Goal: Task Accomplishment & Management: Use online tool/utility

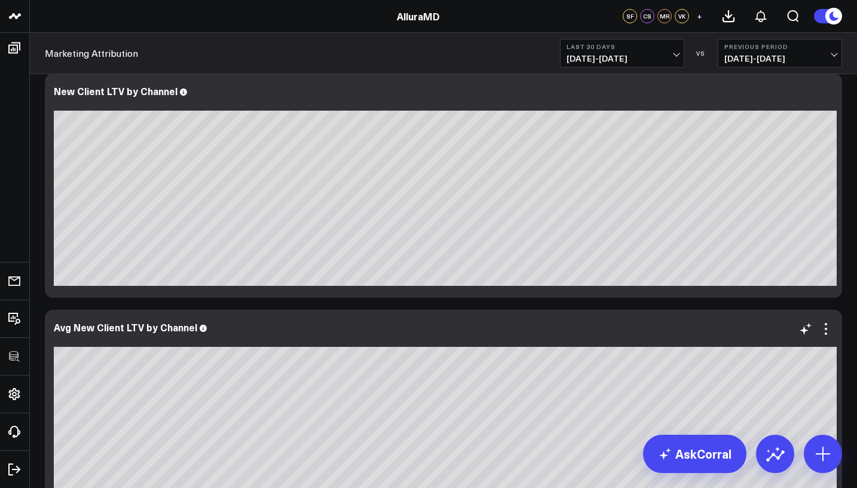
scroll to position [375, 0]
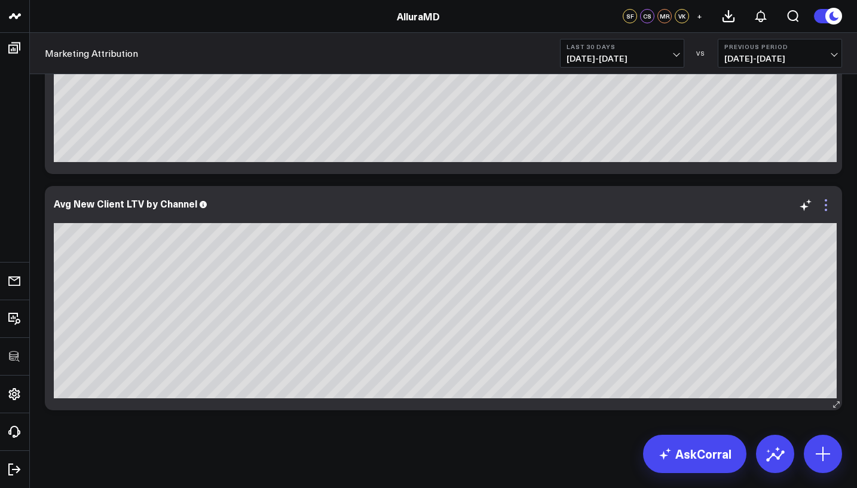
click at [832, 208] on icon at bounding box center [826, 205] width 14 height 14
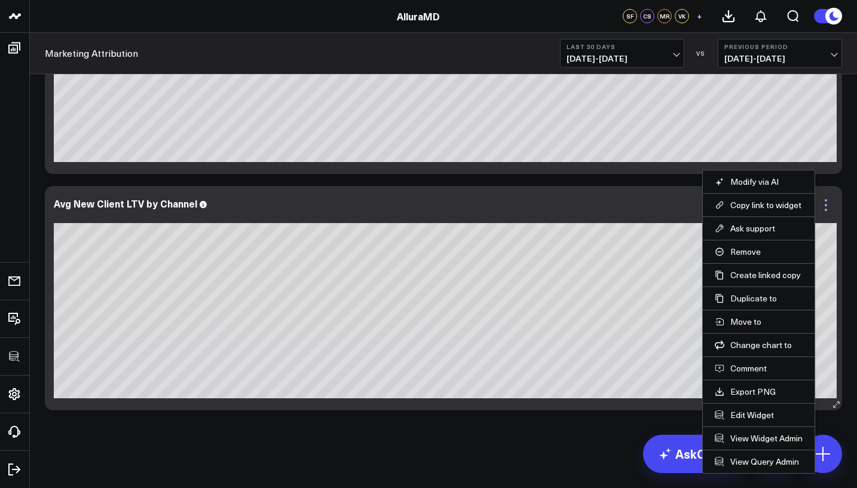
click at [832, 208] on icon at bounding box center [826, 205] width 14 height 14
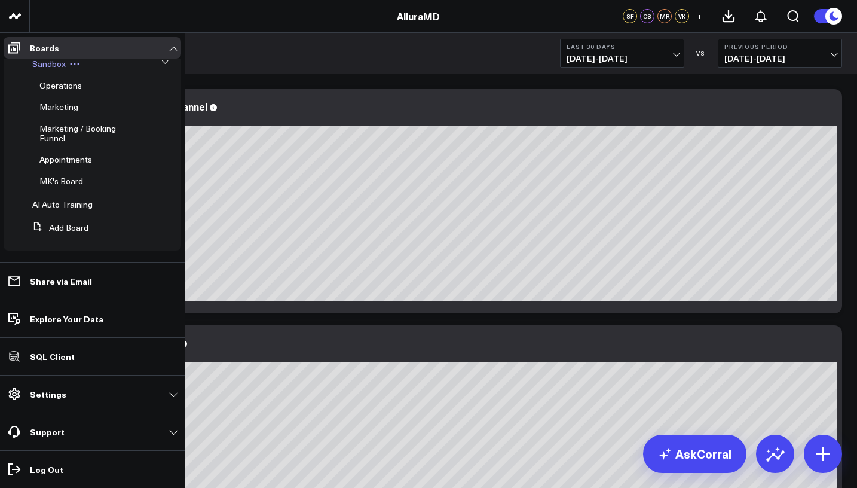
scroll to position [0, 0]
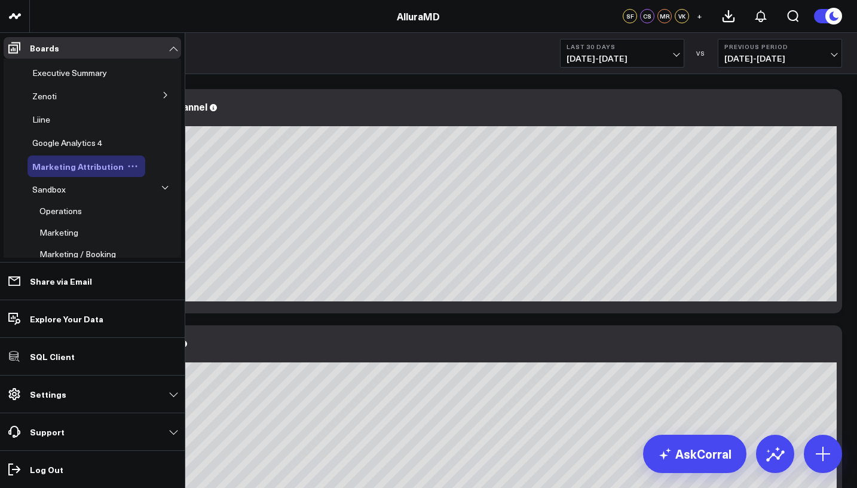
click at [131, 169] on icon at bounding box center [132, 166] width 11 height 11
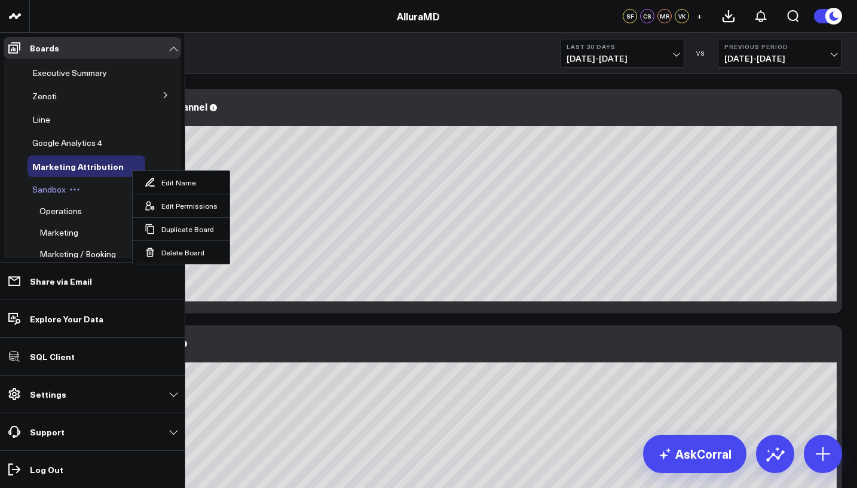
click at [117, 190] on div "Sandbox" at bounding box center [87, 190] width 118 height 22
click at [88, 174] on div "Marketing Attribution Edit Name Edit Permissions Duplicate Board Delete Board" at bounding box center [87, 166] width 118 height 22
click at [88, 167] on span "Marketing Attribution" at bounding box center [77, 166] width 91 height 12
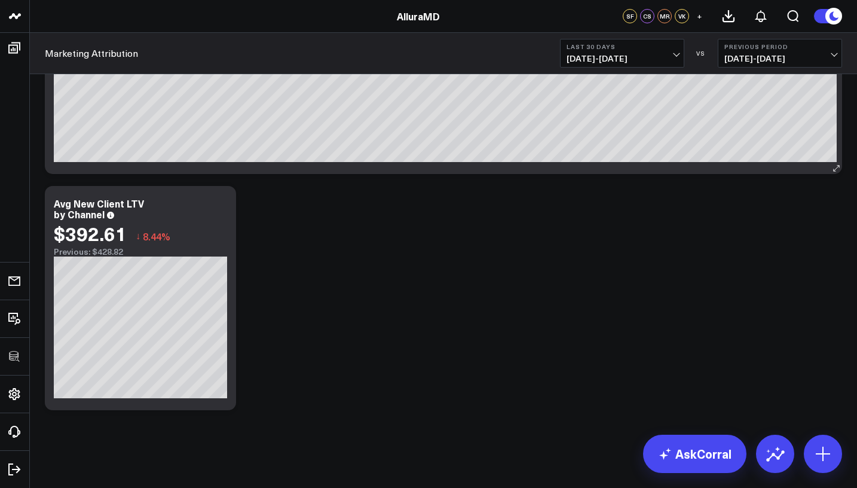
scroll to position [517, 0]
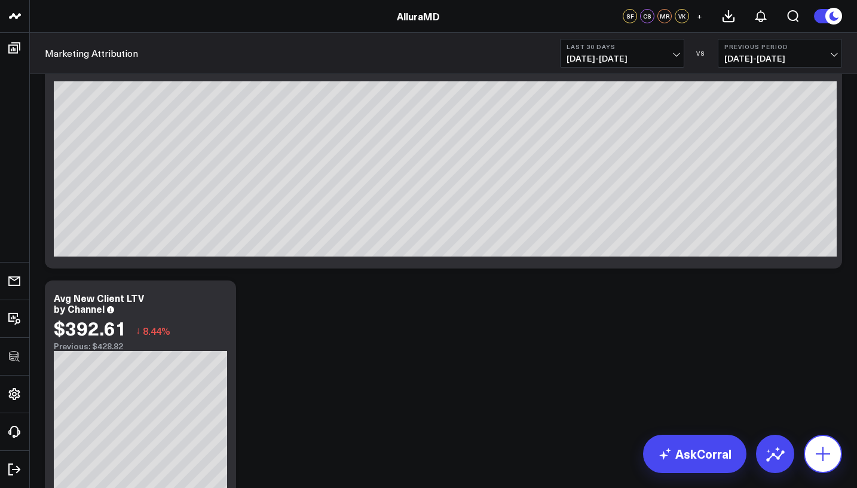
click at [818, 438] on button at bounding box center [823, 454] width 38 height 38
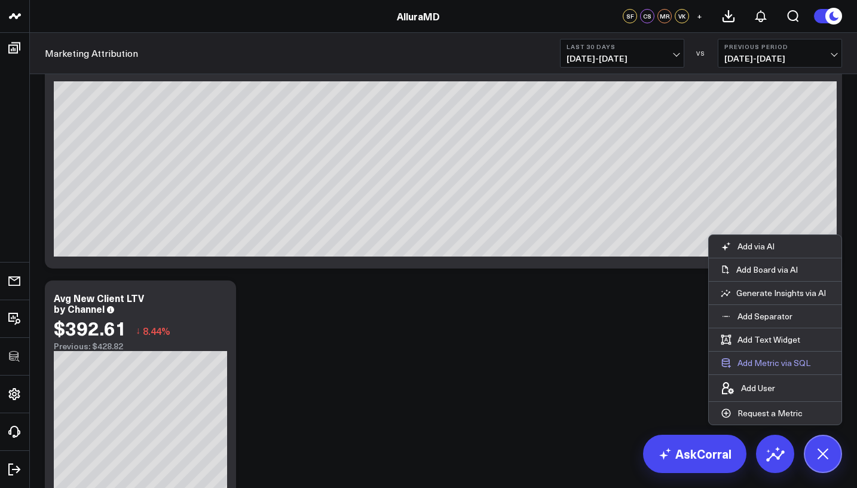
click at [781, 358] on button "Add Metric via SQL" at bounding box center [766, 363] width 114 height 23
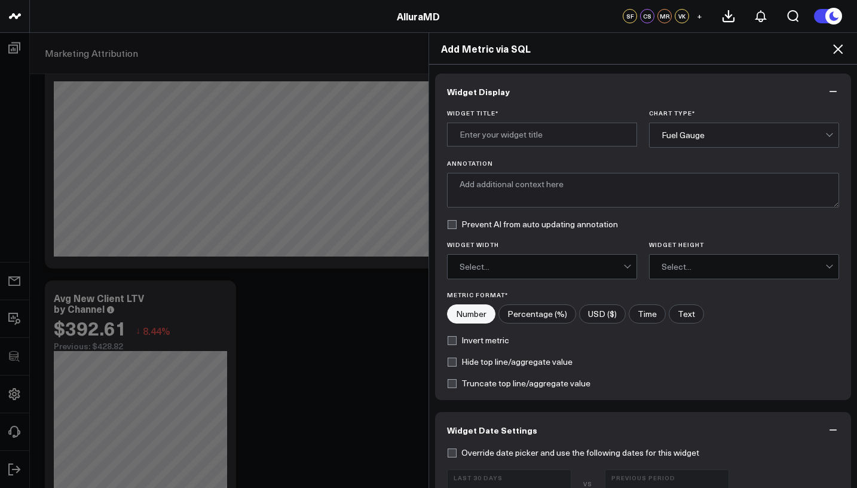
click at [841, 64] on div "Add Metric via SQL" at bounding box center [643, 49] width 428 height 32
click at [839, 56] on div "Add Metric via SQL" at bounding box center [643, 49] width 428 height 32
click at [839, 51] on icon at bounding box center [838, 49] width 14 height 14
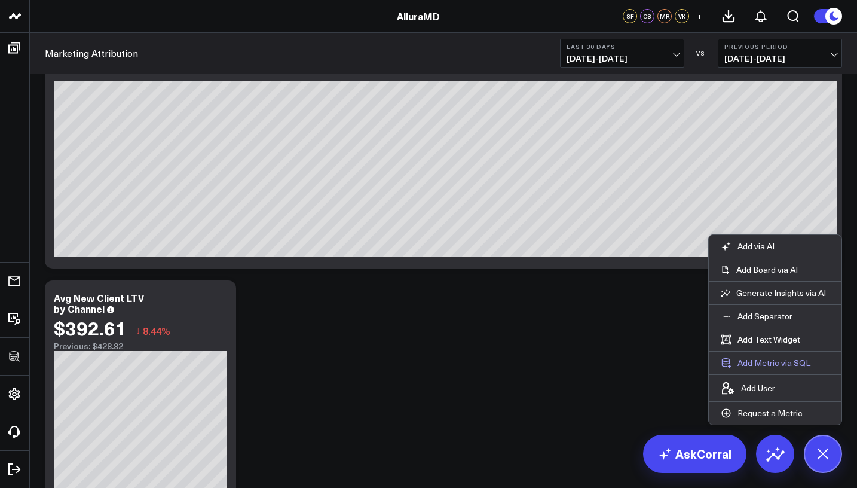
click at [780, 364] on button "Add Metric via SQL" at bounding box center [766, 363] width 114 height 23
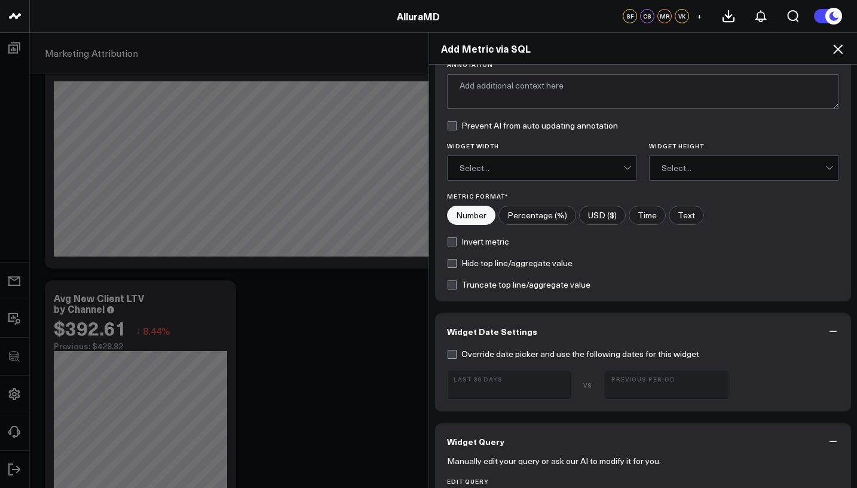
scroll to position [330, 0]
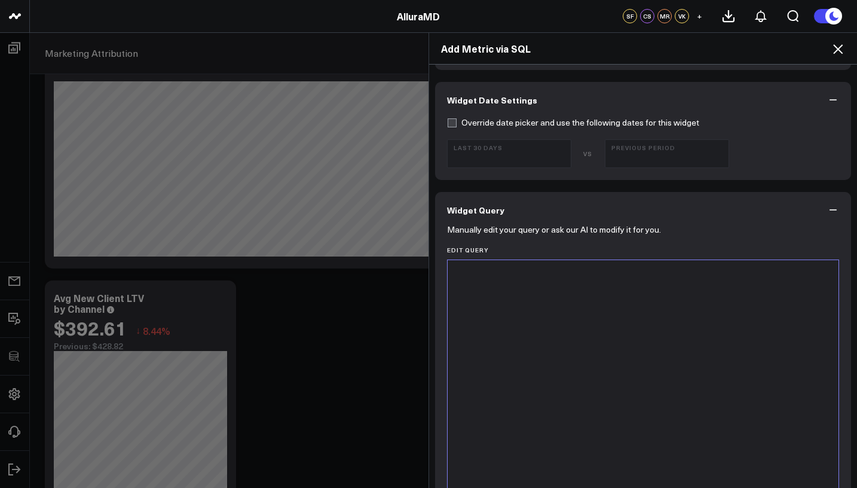
click at [613, 395] on div at bounding box center [643, 409] width 379 height 286
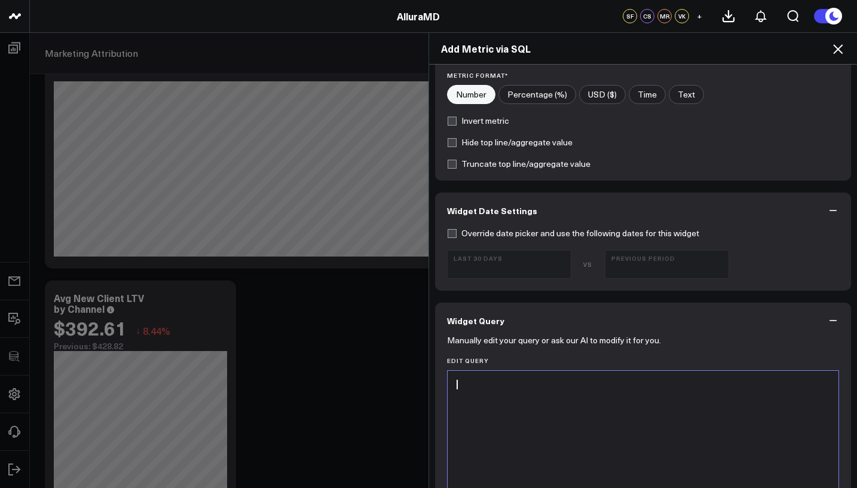
scroll to position [0, 0]
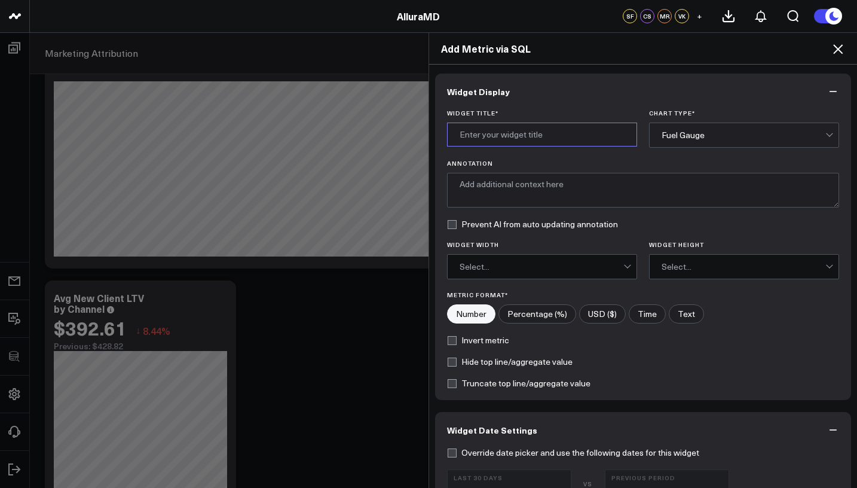
click at [561, 140] on input "Widget Title *" at bounding box center [542, 135] width 190 height 24
click at [674, 138] on div "Fuel Gauge" at bounding box center [744, 135] width 164 height 10
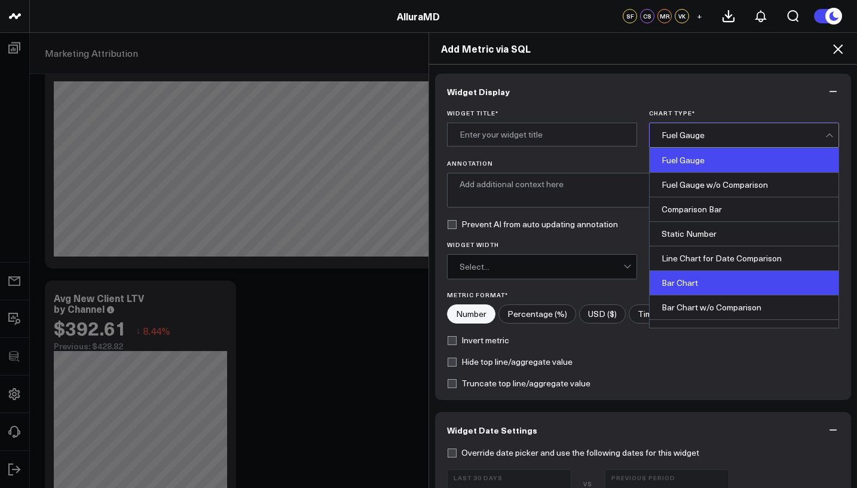
click at [687, 283] on div "Bar Chart" at bounding box center [744, 283] width 189 height 25
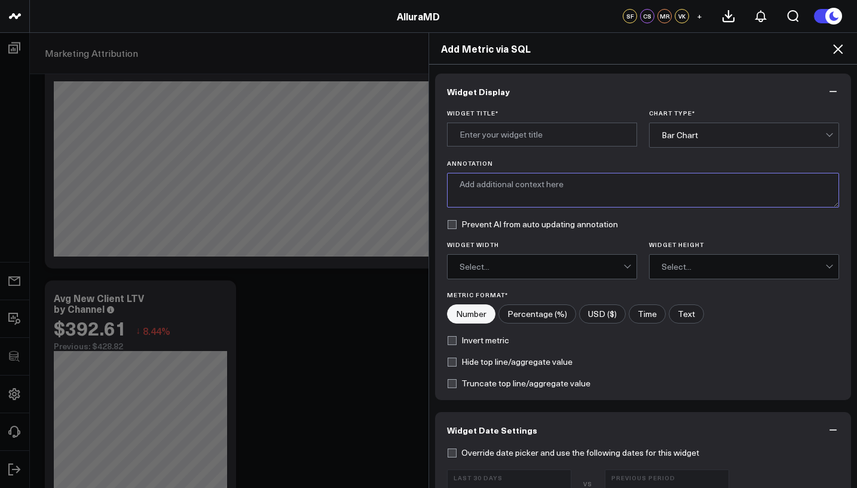
click at [545, 206] on textarea "Annotation" at bounding box center [643, 190] width 392 height 35
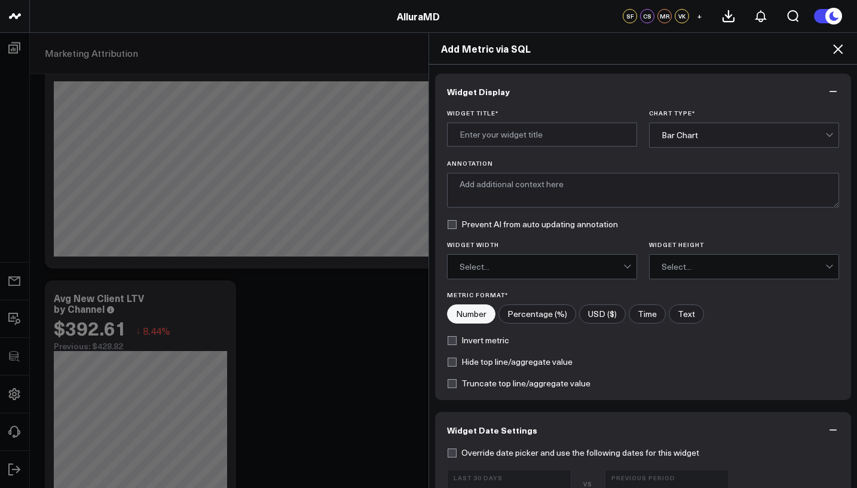
click at [537, 264] on div "Select..." at bounding box center [542, 267] width 164 height 10
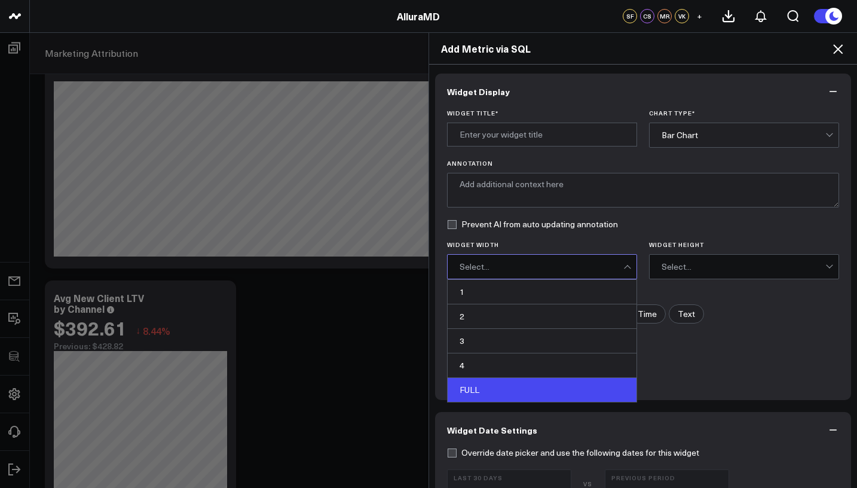
click at [521, 389] on div "FULL" at bounding box center [542, 390] width 189 height 24
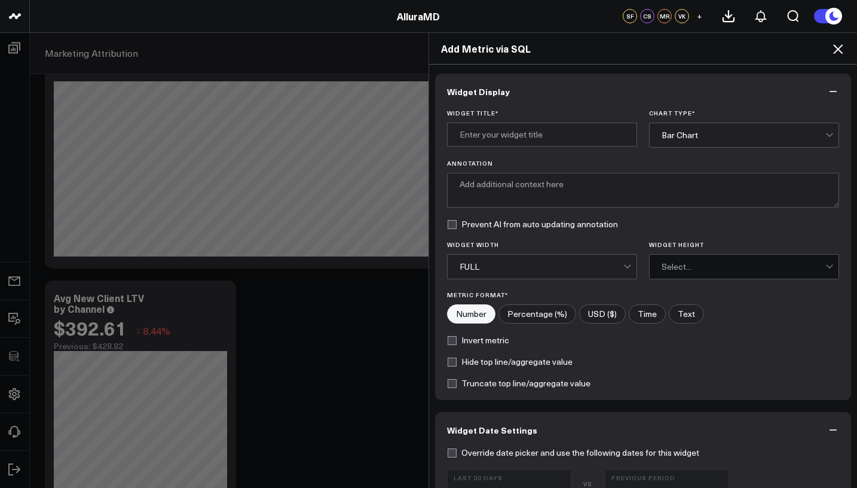
click at [714, 259] on div "Select..." at bounding box center [744, 267] width 164 height 24
click at [684, 357] on div "Hide top line/aggregate value" at bounding box center [643, 362] width 392 height 10
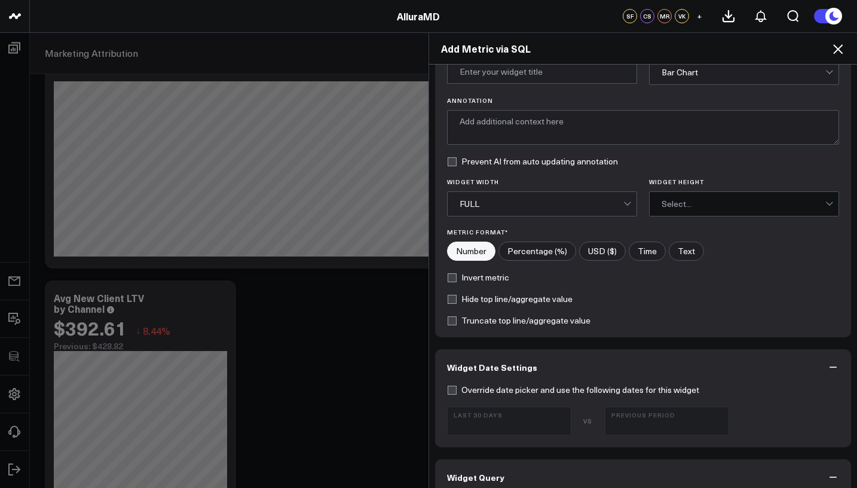
scroll to position [111, 0]
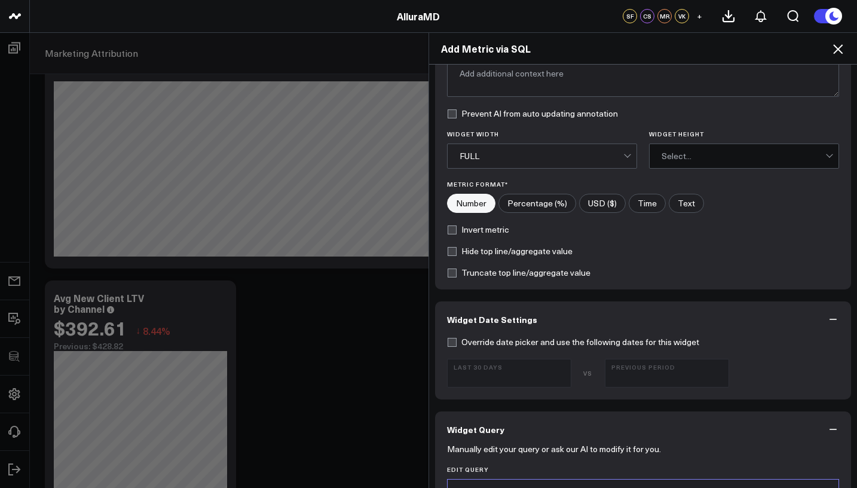
click at [513, 345] on label "Override date picker and use the following dates for this widget" at bounding box center [573, 342] width 252 height 10
click at [457, 345] on input "Override date picker and use the following dates for this widget" at bounding box center [452, 342] width 10 height 10
click at [513, 345] on label "Override date picker and use the following dates for this widget" at bounding box center [573, 342] width 252 height 10
click at [457, 345] on input "Override date picker and use the following dates for this widget" at bounding box center [452, 342] width 10 height 10
checkbox input "false"
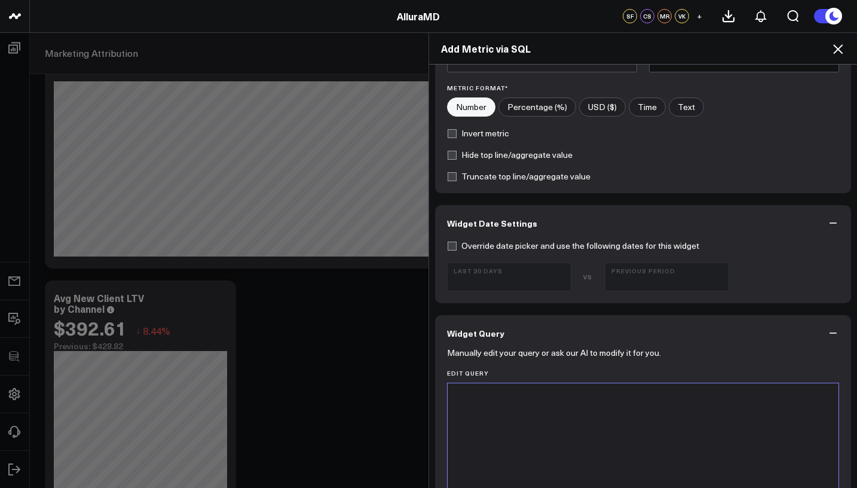
scroll to position [299, 0]
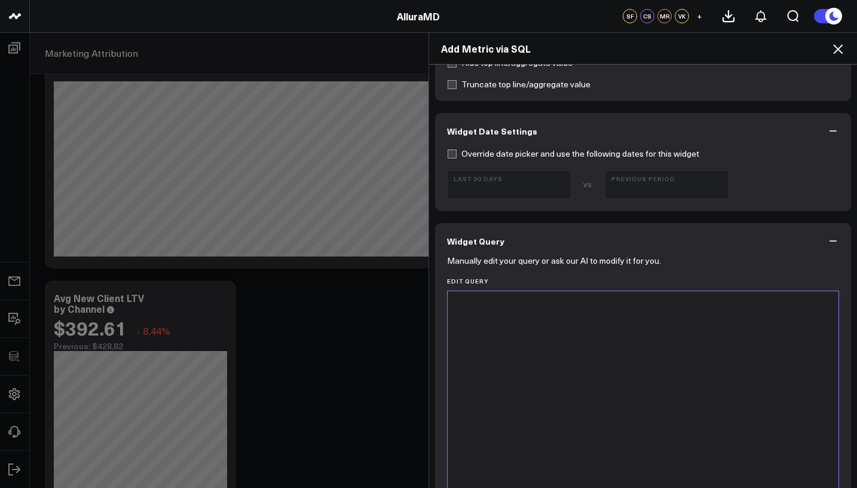
click at [512, 364] on div at bounding box center [643, 440] width 379 height 286
paste div
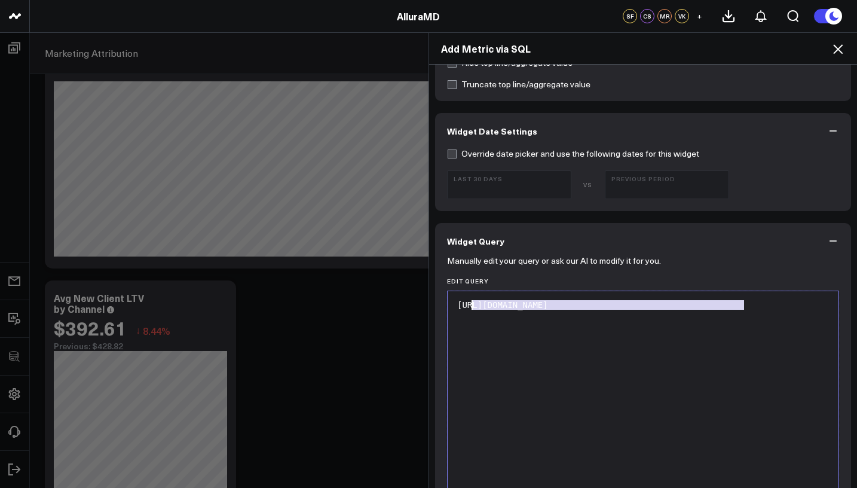
drag, startPoint x: 725, startPoint y: 313, endPoint x: 467, endPoint y: 308, distance: 257.7
click at [467, 308] on div "[URL][DOMAIN_NAME]" at bounding box center [643, 440] width 379 height 286
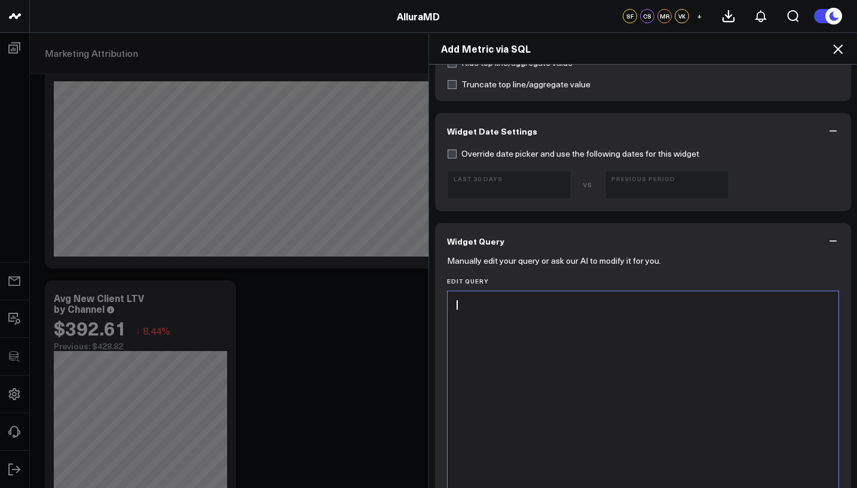
click at [743, 328] on div at bounding box center [643, 440] width 379 height 286
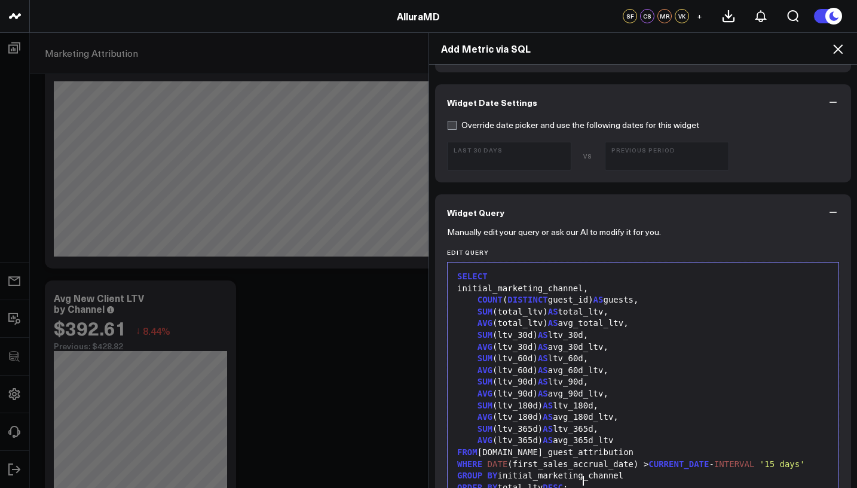
scroll to position [581, 0]
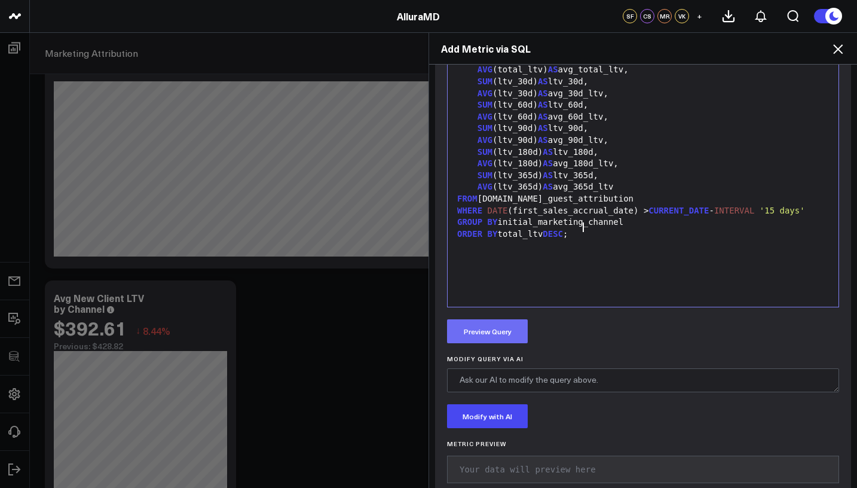
click at [479, 328] on button "Preview Query" at bounding box center [487, 331] width 81 height 24
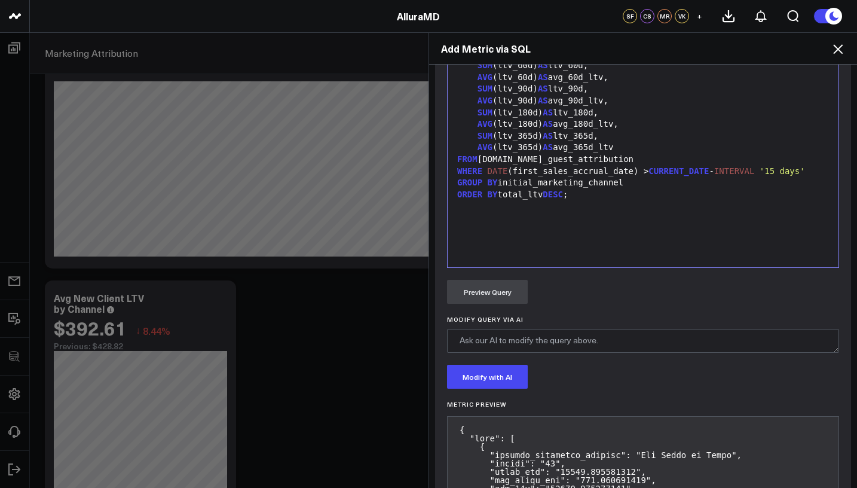
scroll to position [0, 0]
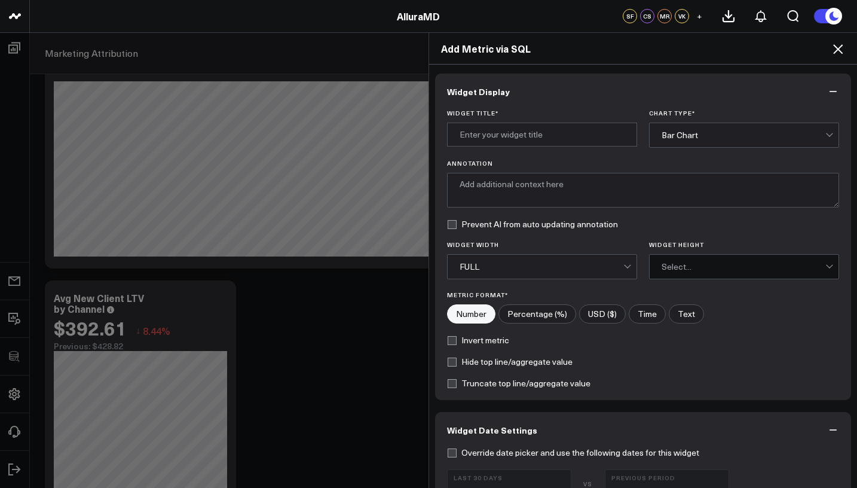
click at [836, 48] on icon at bounding box center [838, 49] width 14 height 14
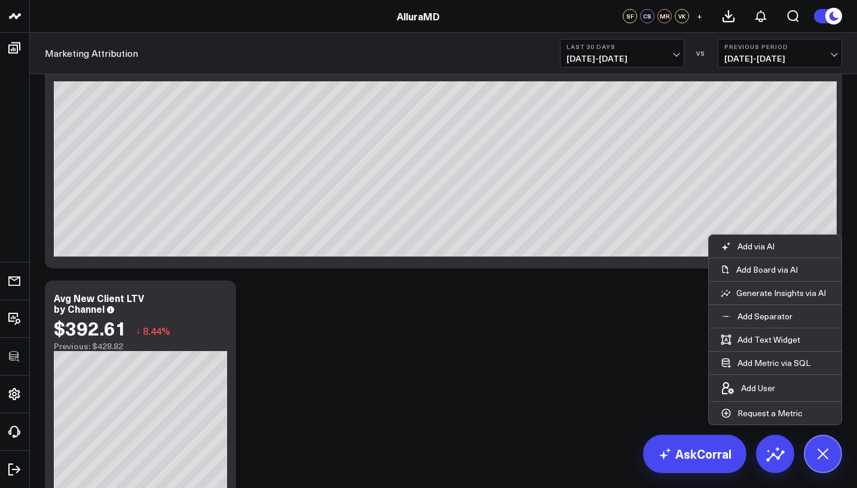
click at [542, 424] on div "Modify via AI Copy link to widget Ask support Remove Create linked copy Executi…" at bounding box center [443, 38] width 809 height 945
click at [546, 404] on div "Modify via AI Copy link to widget Ask support Remove Create linked copy Executi…" at bounding box center [443, 38] width 809 height 945
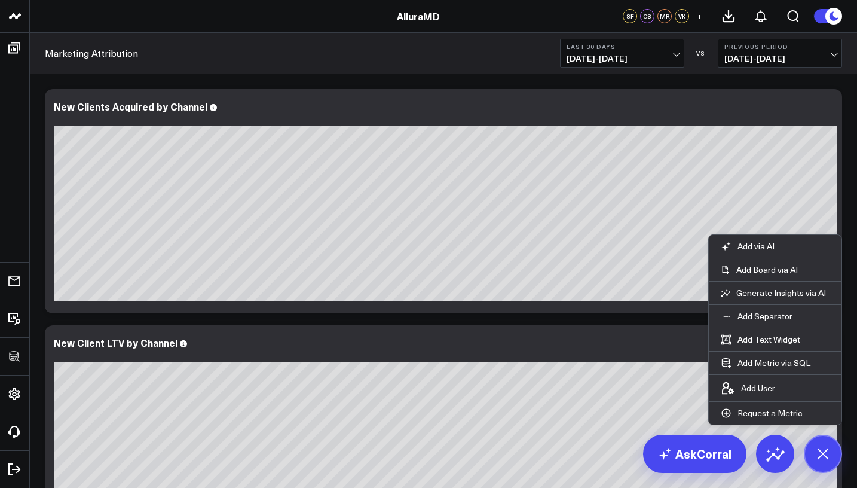
click at [570, 358] on div at bounding box center [445, 355] width 783 height 8
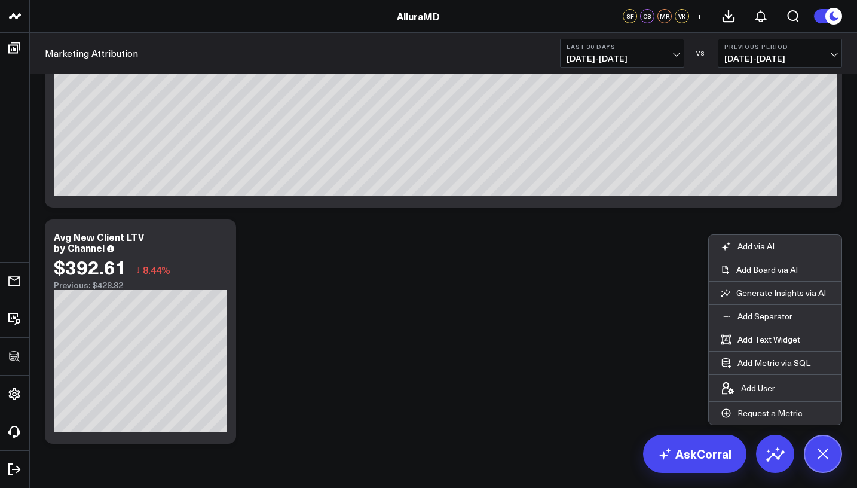
click at [772, 266] on p "Add Board via AI" at bounding box center [768, 269] width 62 height 11
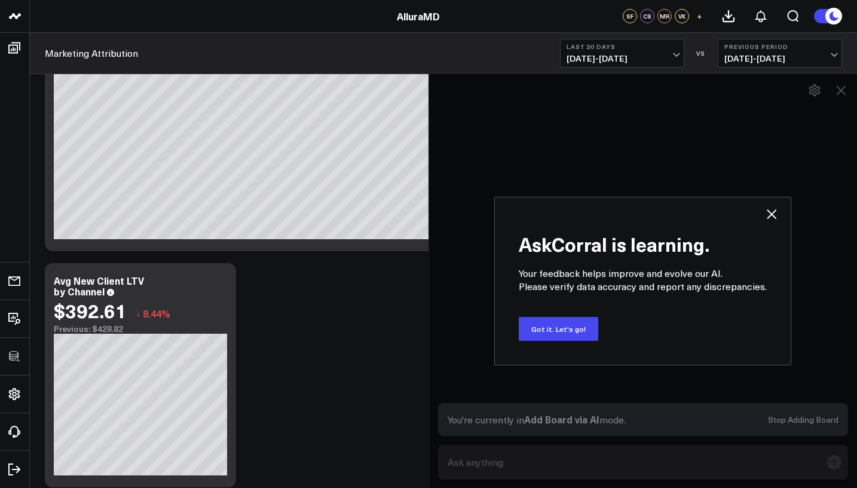
scroll to position [546, 0]
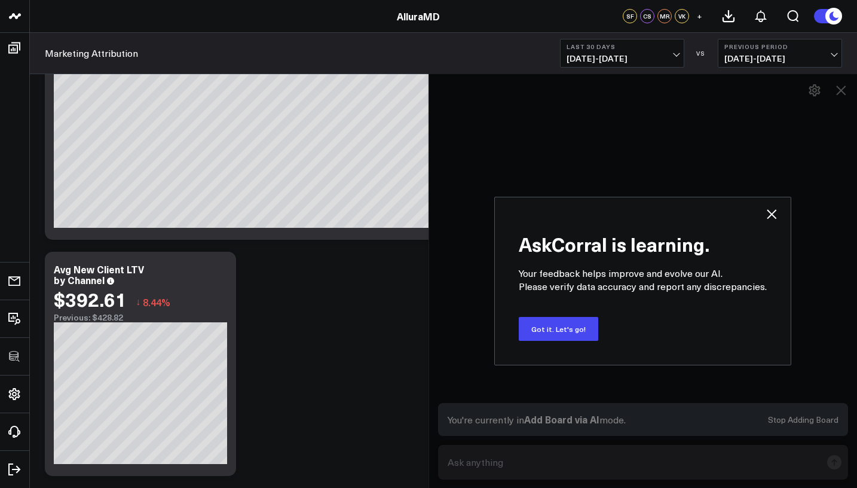
click at [774, 207] on icon at bounding box center [772, 214] width 14 height 14
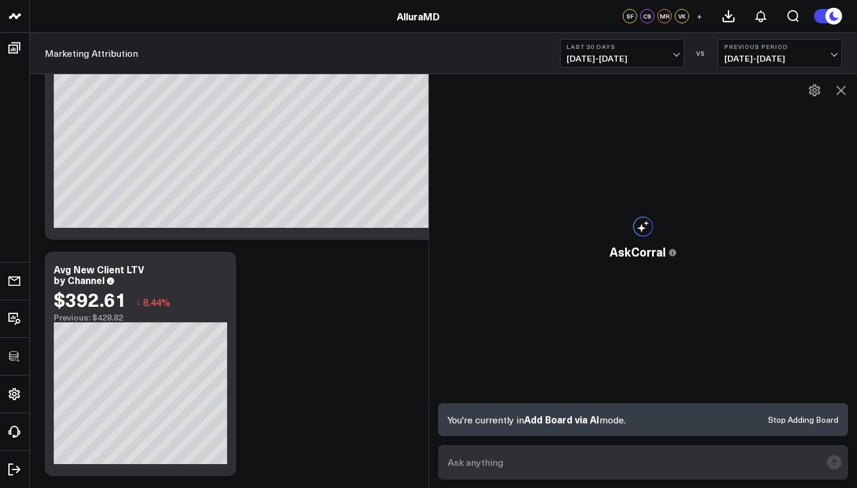
click at [839, 97] on icon at bounding box center [841, 90] width 14 height 14
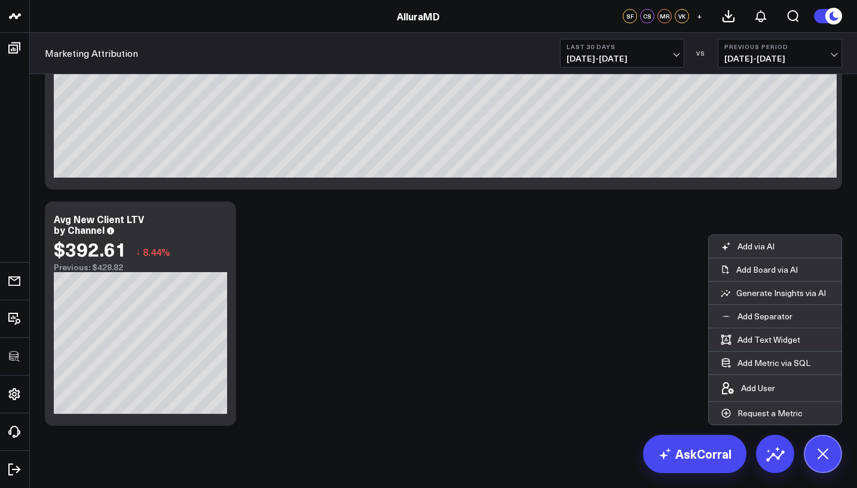
scroll to position [612, 0]
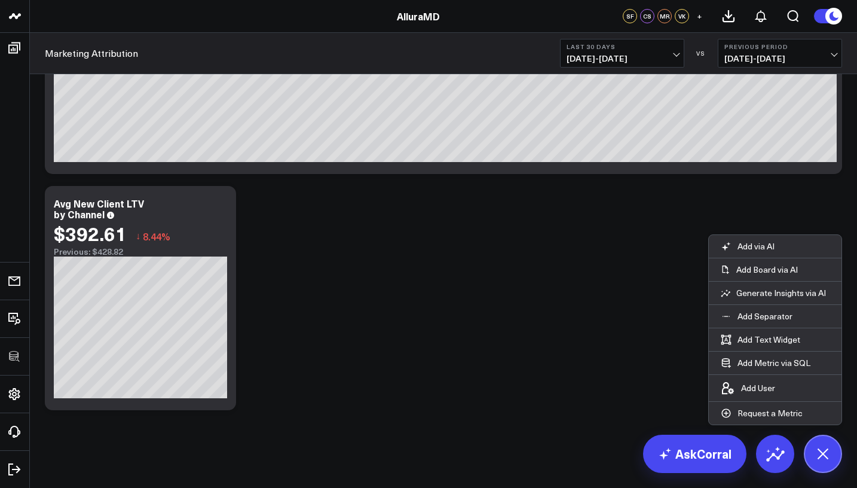
click at [801, 369] on button "Add Metric via SQL" at bounding box center [766, 363] width 114 height 23
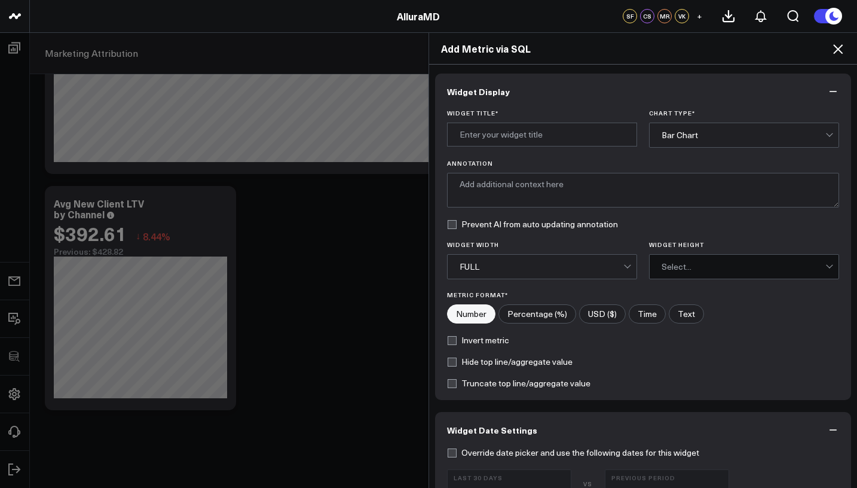
click at [542, 263] on div "FULL" at bounding box center [542, 267] width 164 height 10
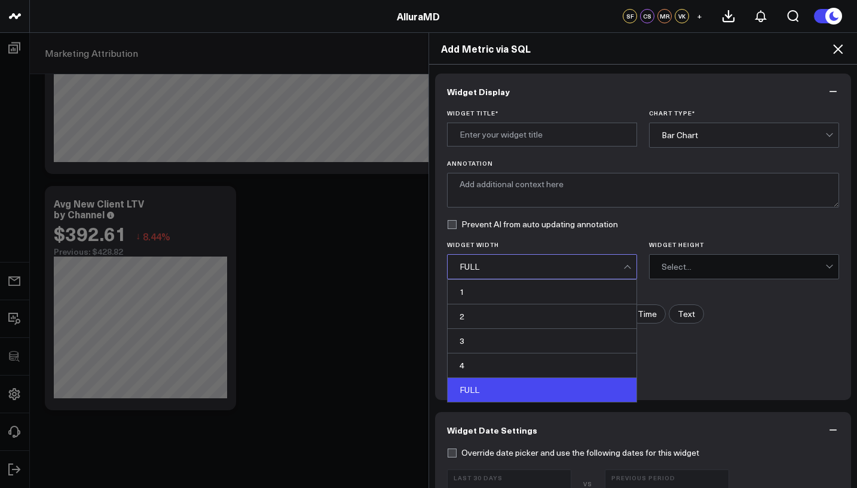
click at [542, 263] on div "FULL" at bounding box center [542, 267] width 164 height 10
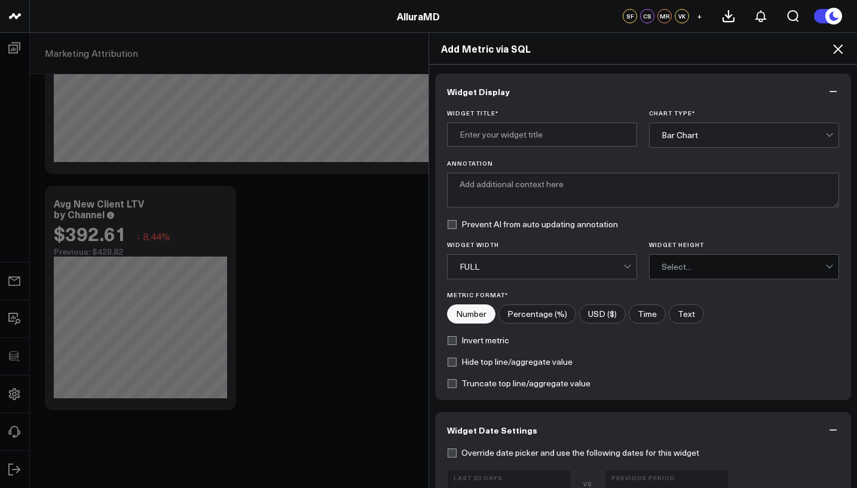
click at [735, 126] on div "Bar Chart" at bounding box center [744, 135] width 164 height 24
click at [734, 129] on div "Bar Chart" at bounding box center [744, 135] width 164 height 24
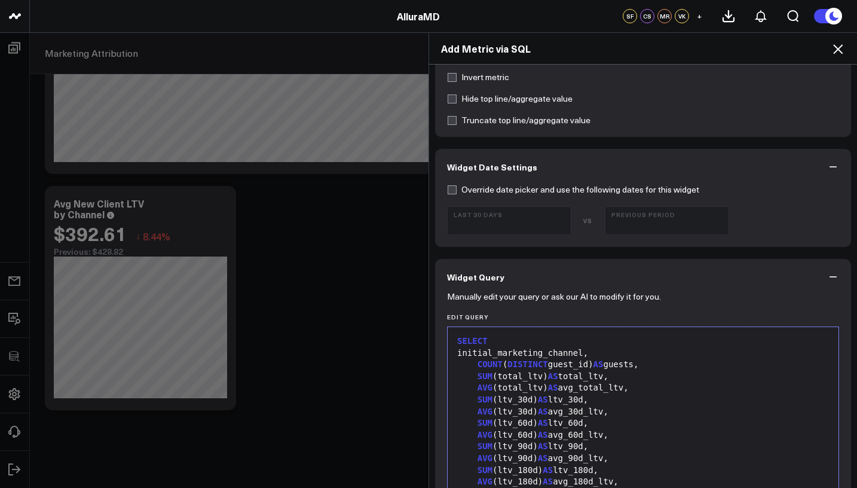
scroll to position [2, 0]
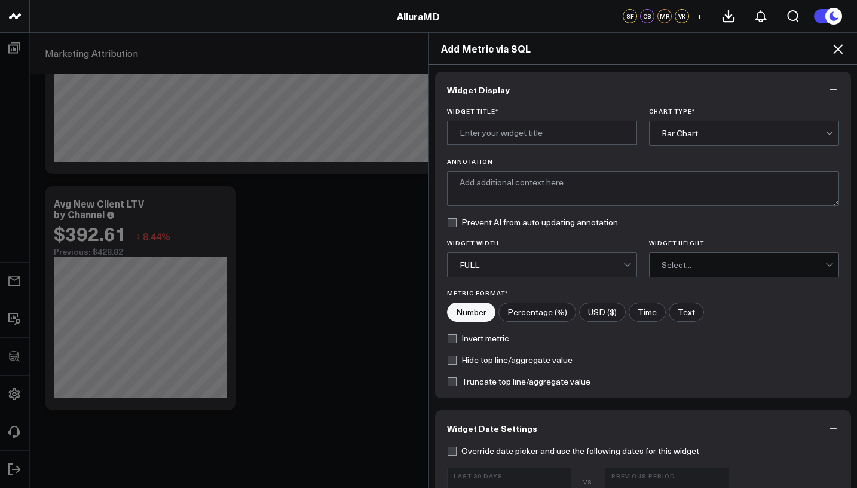
click at [662, 139] on div "Bar Chart" at bounding box center [744, 133] width 164 height 24
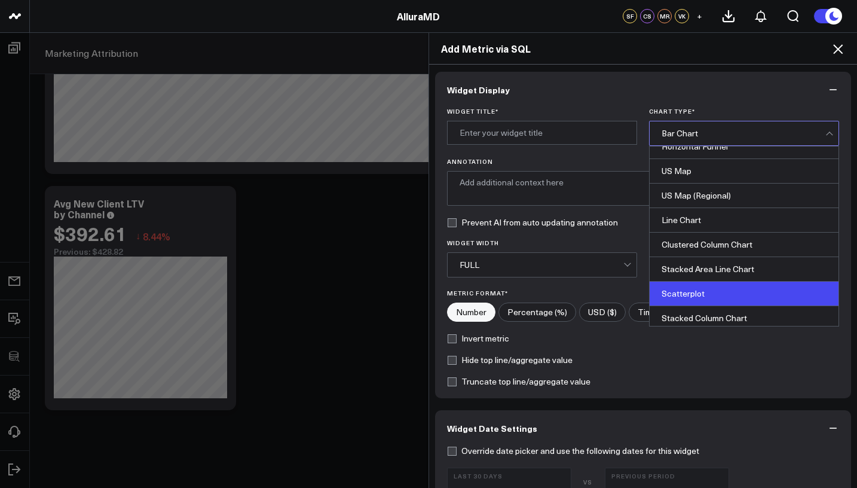
scroll to position [482, 0]
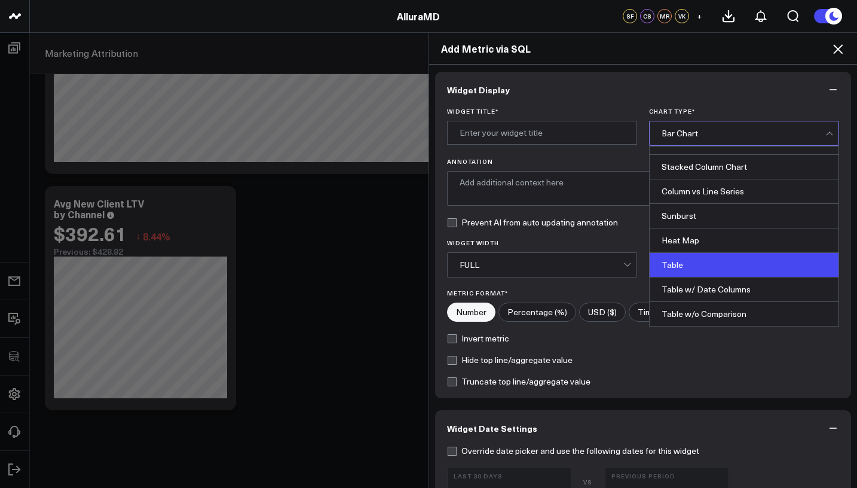
click at [676, 261] on div "Table" at bounding box center [744, 265] width 189 height 25
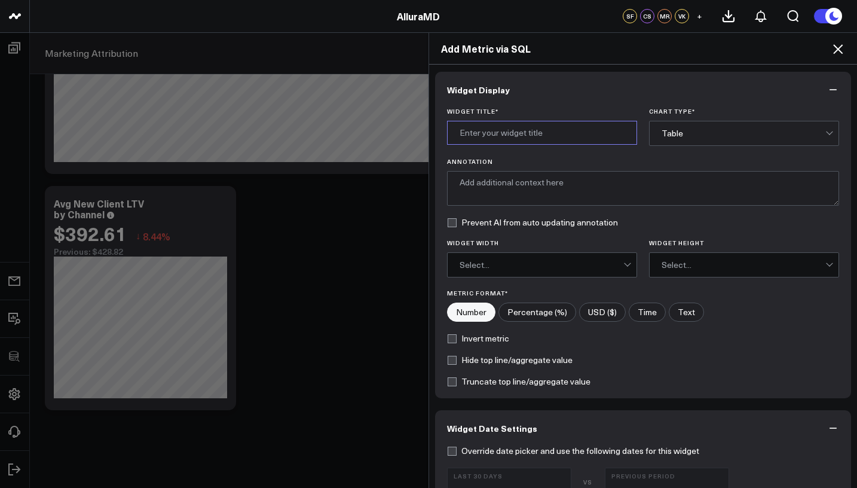
click at [498, 127] on input "Widget Title *" at bounding box center [542, 133] width 190 height 24
click at [562, 133] on input "Widget Title *" at bounding box center [542, 133] width 190 height 24
type input "L"
type input "Guest LTV"
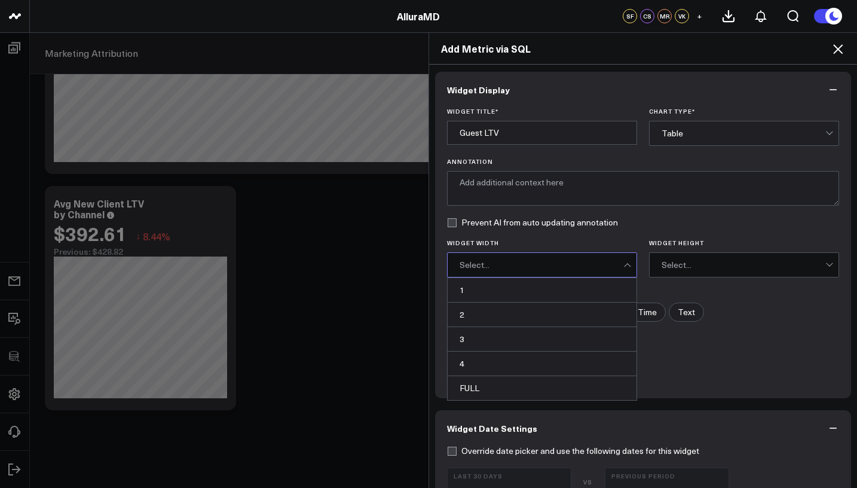
click at [523, 253] on div "Select..." at bounding box center [542, 265] width 164 height 24
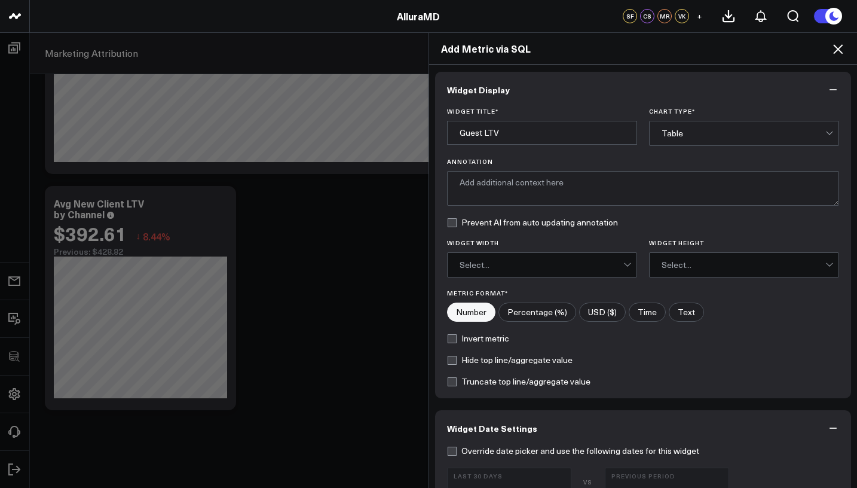
click at [531, 245] on label "Widget Width" at bounding box center [542, 242] width 190 height 7
click at [483, 265] on input "Widget Width" at bounding box center [482, 265] width 2 height 0
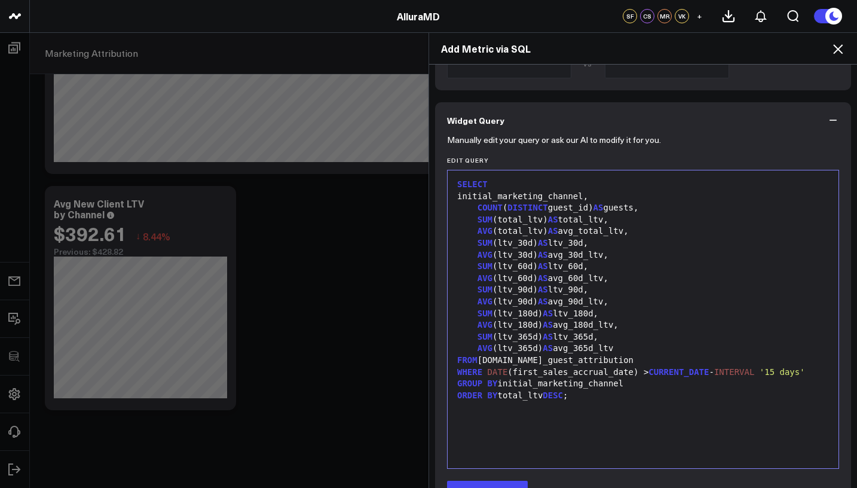
scroll to position [641, 0]
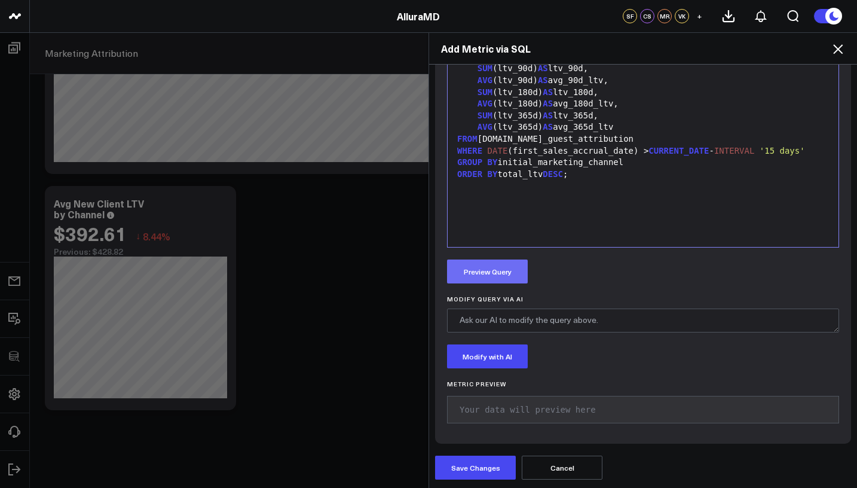
click at [509, 280] on button "Preview Query" at bounding box center [487, 271] width 81 height 24
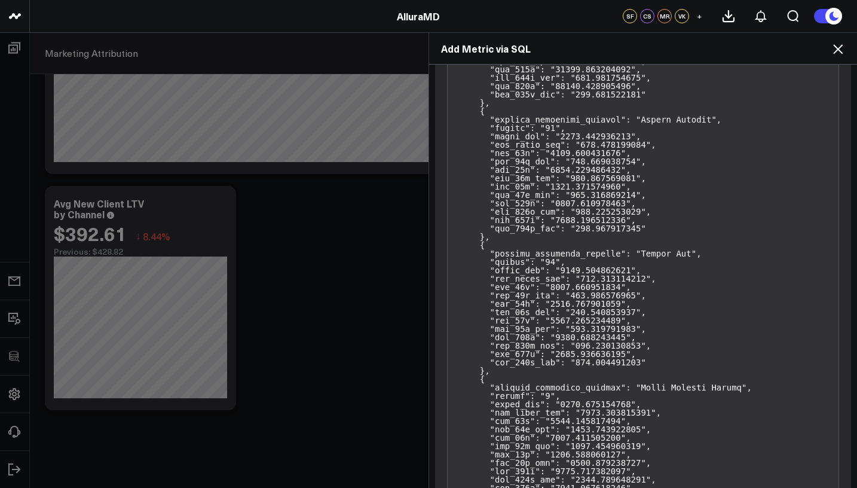
scroll to position [1603, 0]
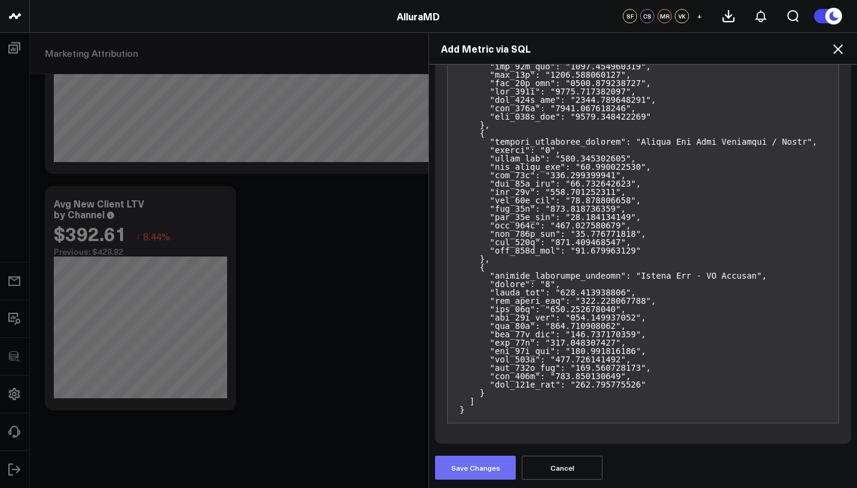
click at [482, 469] on button "Save Changes" at bounding box center [475, 468] width 81 height 24
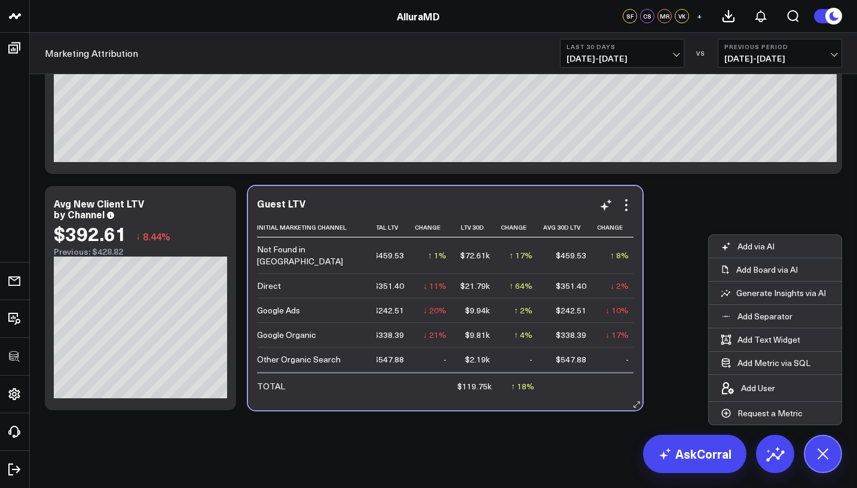
scroll to position [0, 0]
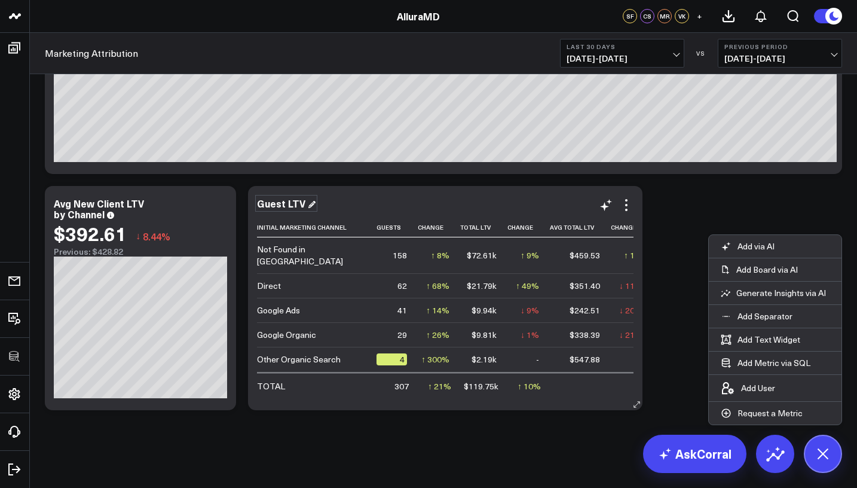
click at [297, 204] on div "Guest LTV" at bounding box center [286, 203] width 59 height 13
click at [307, 205] on div "Guest LTV" at bounding box center [286, 203] width 59 height 13
click at [309, 209] on div "Guest LTV" at bounding box center [286, 203] width 59 height 13
click at [285, 203] on div "Guest LTV by Channel" at bounding box center [313, 203] width 112 height 13
drag, startPoint x: 285, startPoint y: 203, endPoint x: 278, endPoint y: 204, distance: 7.4
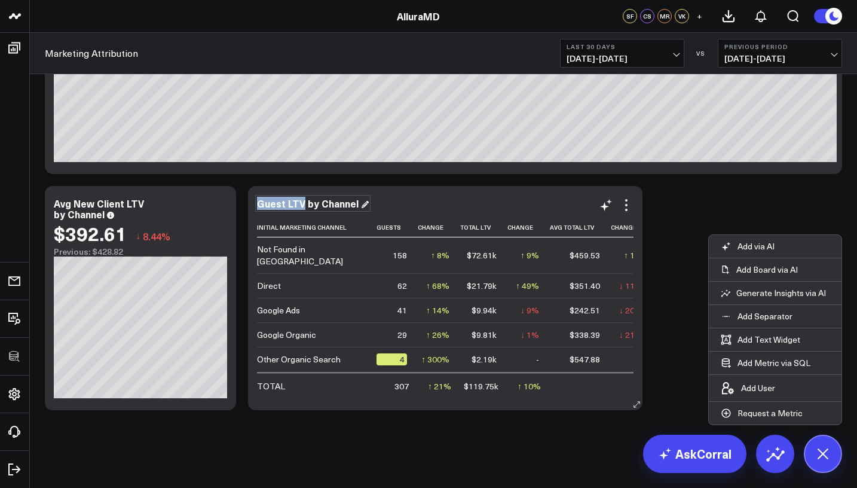
click at [278, 204] on div "Guest LTV by Channel" at bounding box center [313, 203] width 112 height 13
click at [277, 204] on div "Guest LTV by Channel" at bounding box center [313, 203] width 112 height 13
click at [268, 204] on div "Guest LTV by Channel" at bounding box center [313, 203] width 112 height 13
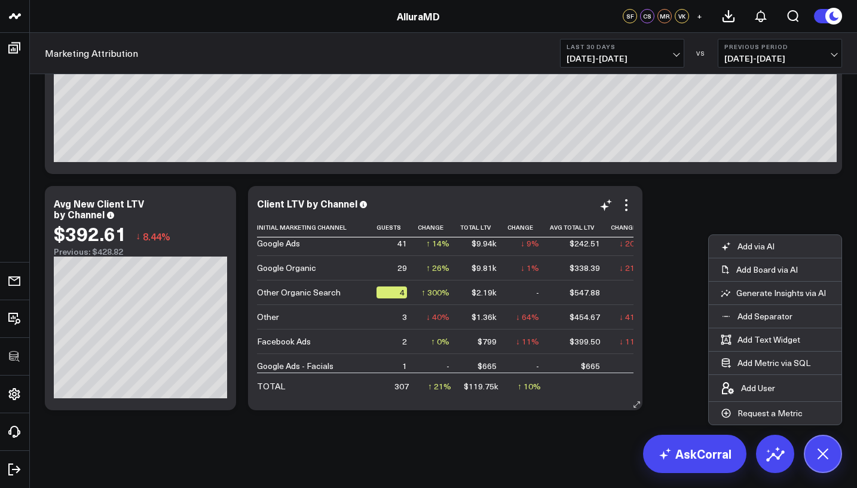
scroll to position [127, 0]
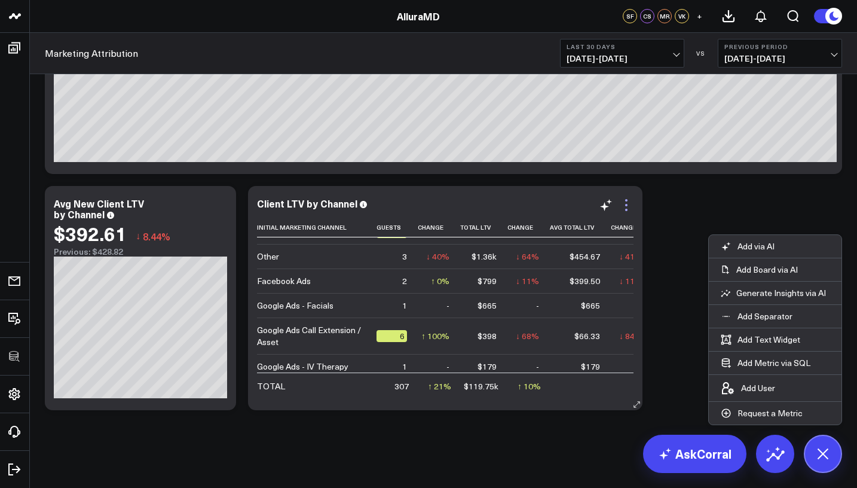
click at [624, 207] on icon at bounding box center [626, 205] width 14 height 14
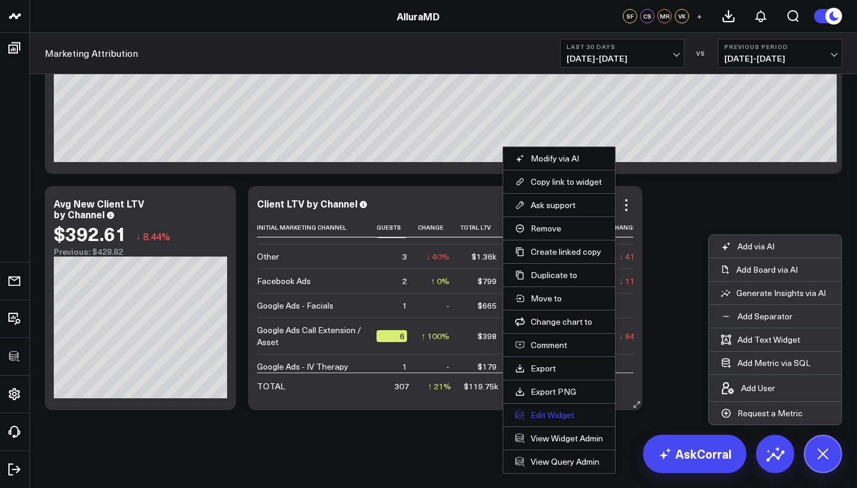
click at [561, 413] on button "Edit Widget" at bounding box center [559, 415] width 88 height 11
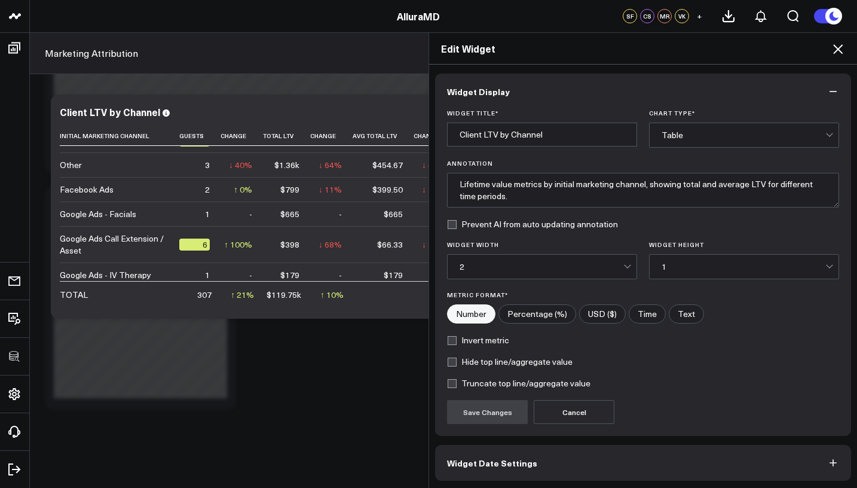
scroll to position [46, 0]
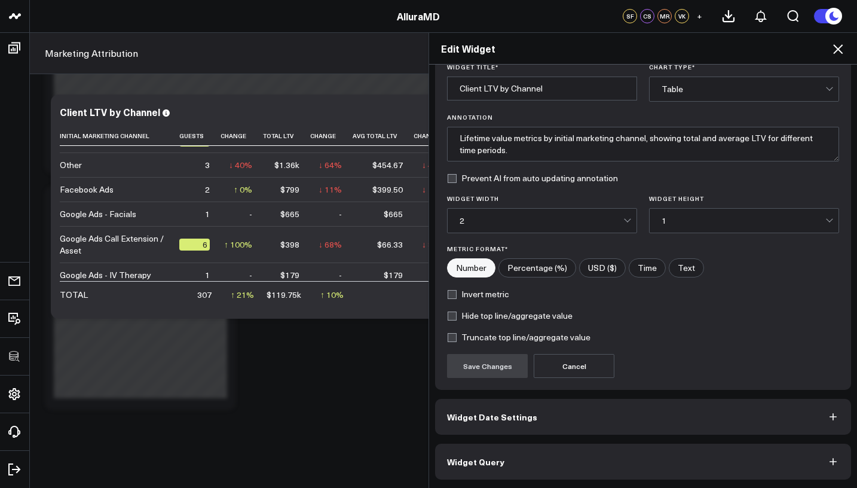
click at [570, 452] on button "Widget Query" at bounding box center [643, 462] width 416 height 36
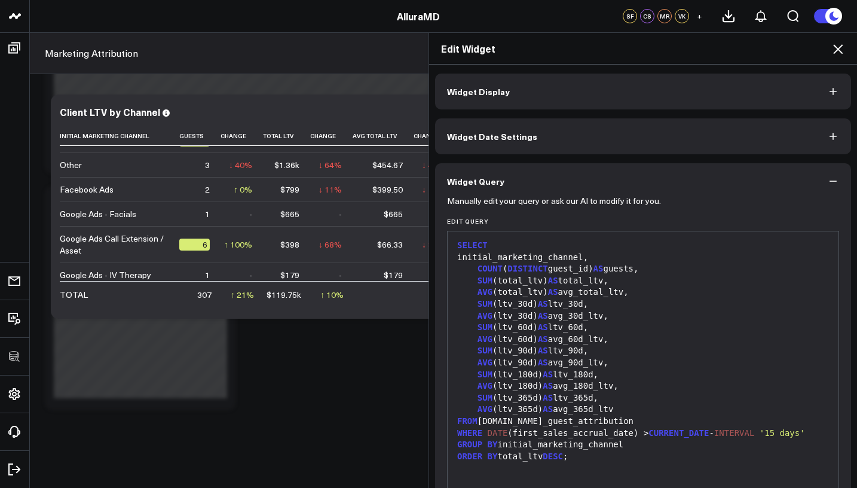
scroll to position [98, 0]
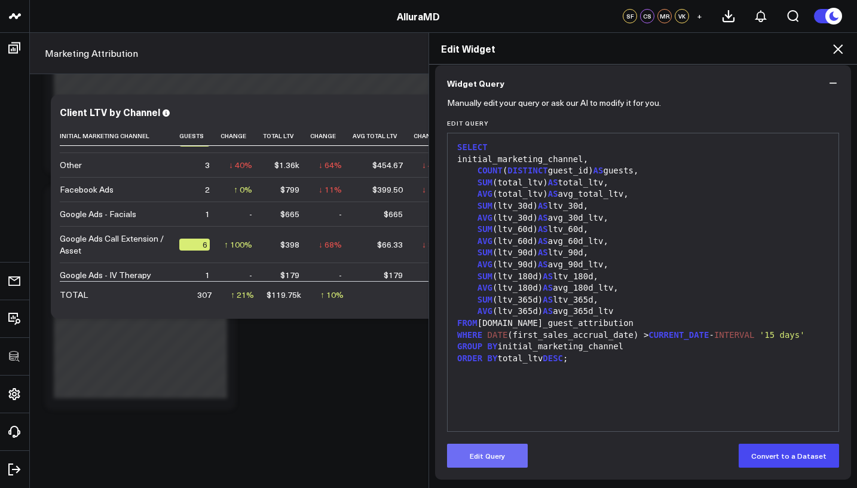
click at [494, 445] on button "Edit Query" at bounding box center [487, 456] width 81 height 24
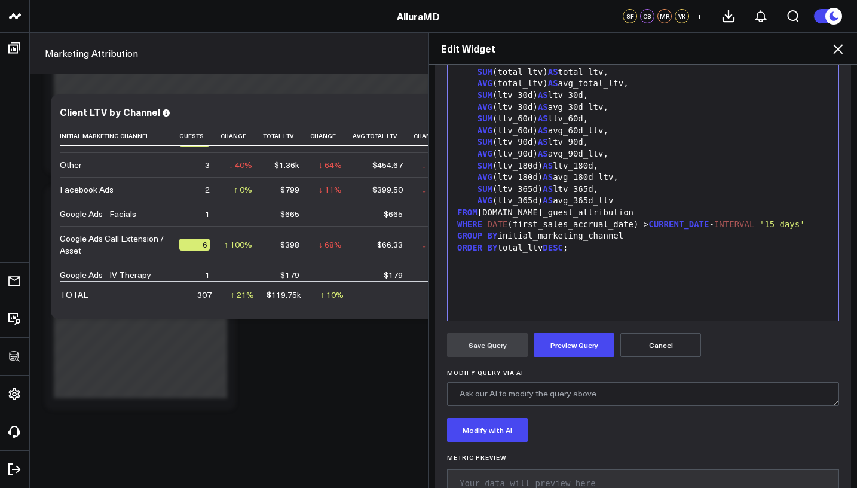
scroll to position [246, 0]
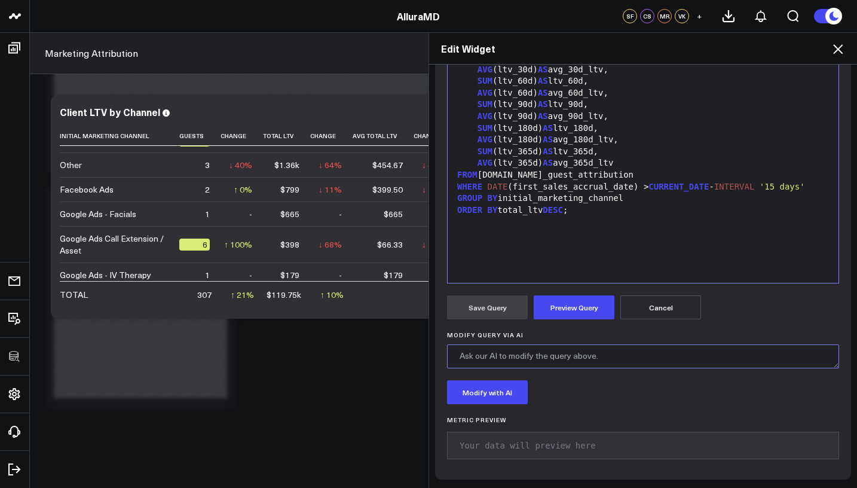
click at [552, 362] on textarea "Modify Query via AI" at bounding box center [643, 356] width 392 height 24
type textarea "change guests to clients"
click at [488, 389] on button "Modify with AI" at bounding box center [487, 392] width 81 height 24
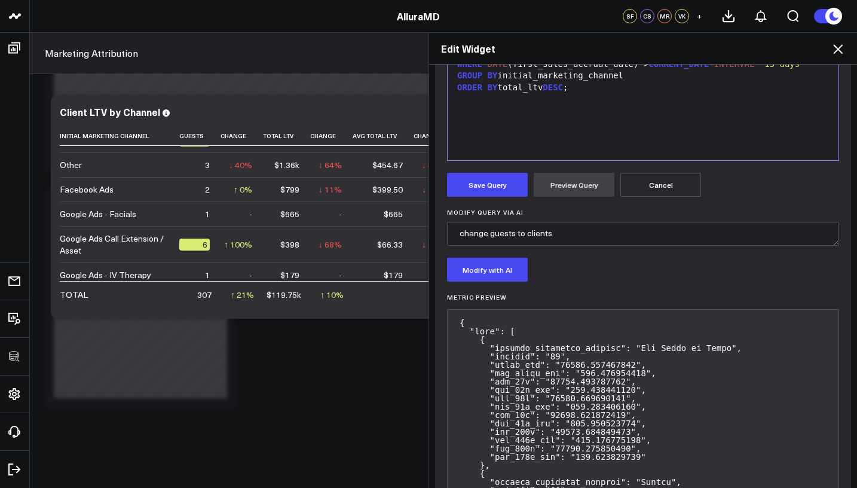
scroll to position [366, 0]
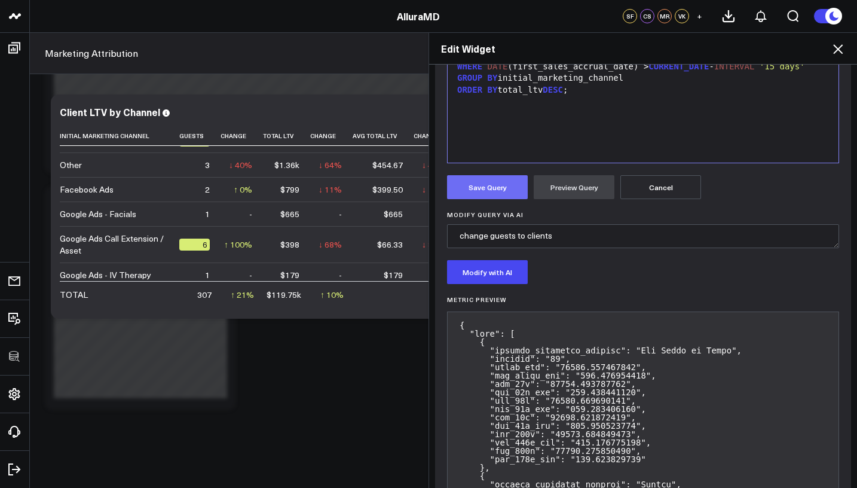
click at [508, 192] on button "Save Query" at bounding box center [487, 187] width 81 height 24
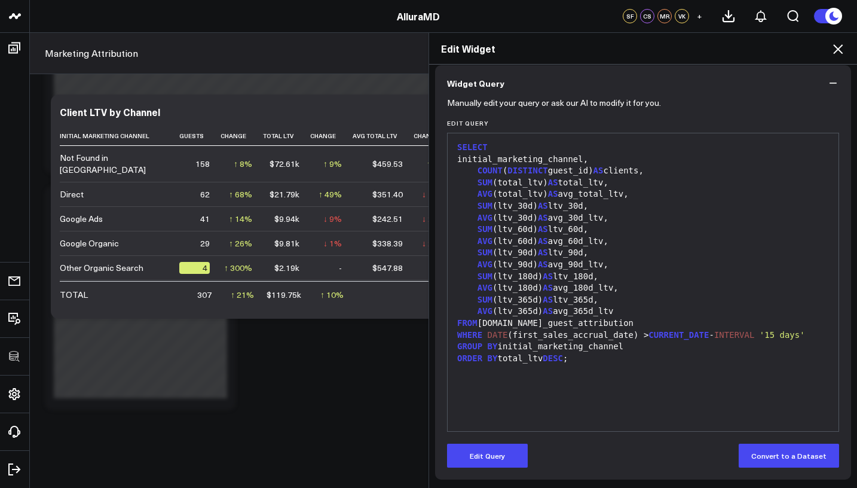
scroll to position [98, 0]
click at [832, 45] on icon at bounding box center [838, 49] width 14 height 14
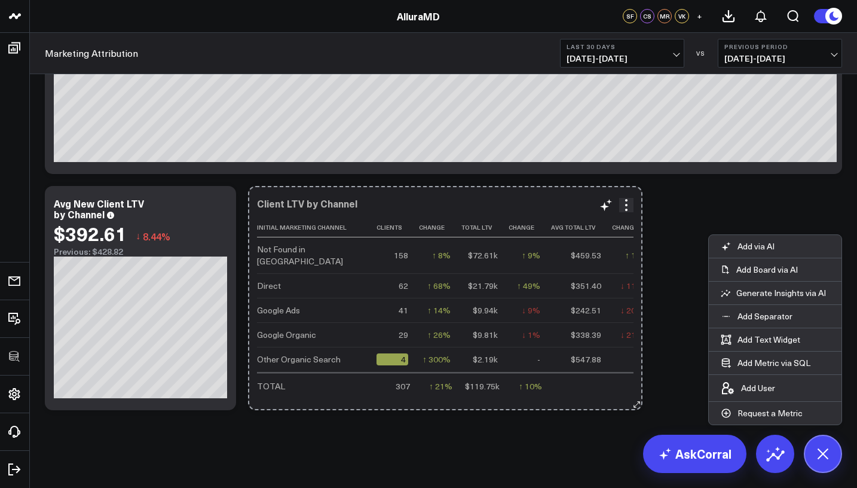
click at [640, 406] on icon at bounding box center [637, 404] width 9 height 9
drag, startPoint x: 640, startPoint y: 406, endPoint x: 679, endPoint y: 394, distance: 40.1
drag, startPoint x: 638, startPoint y: 406, endPoint x: 696, endPoint y: 410, distance: 58.7
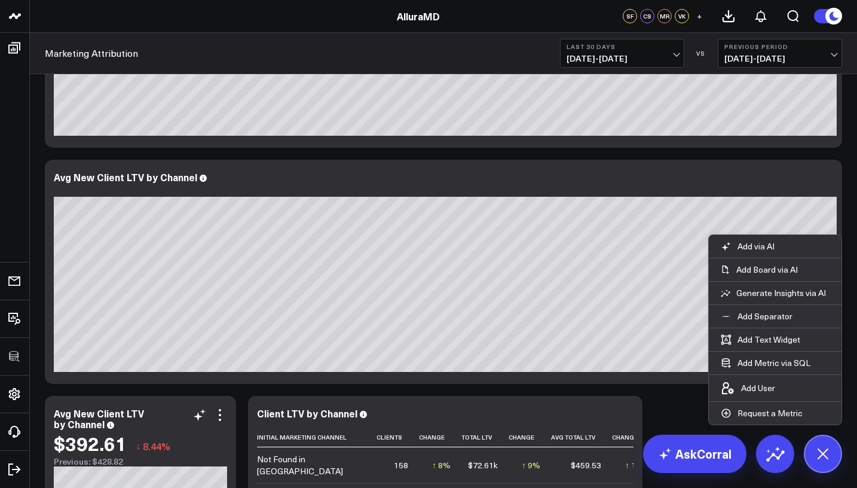
scroll to position [422, 0]
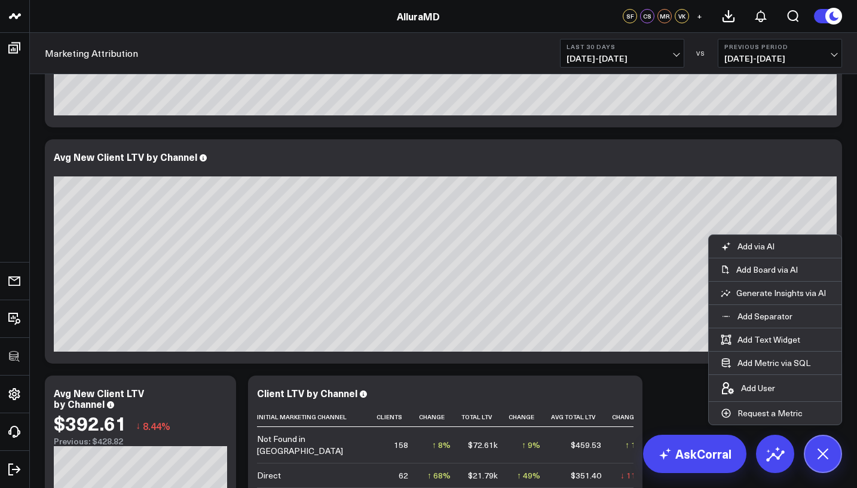
click at [846, 187] on div "Modify via AI Copy link to widget Ask support Remove Create linked copy Executi…" at bounding box center [443, 133] width 809 height 945
click at [688, 417] on div "Modify via AI Copy link to widget Ask support Remove Create linked copy Executi…" at bounding box center [443, 133] width 809 height 945
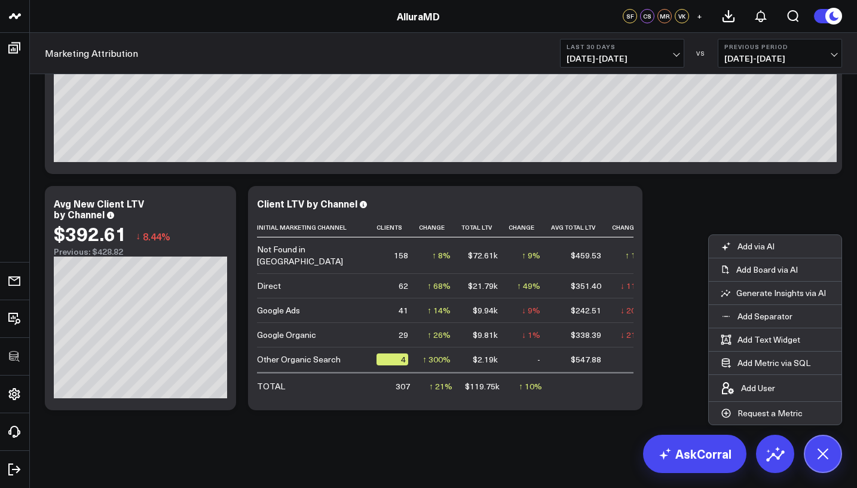
click at [838, 463] on button at bounding box center [823, 454] width 38 height 38
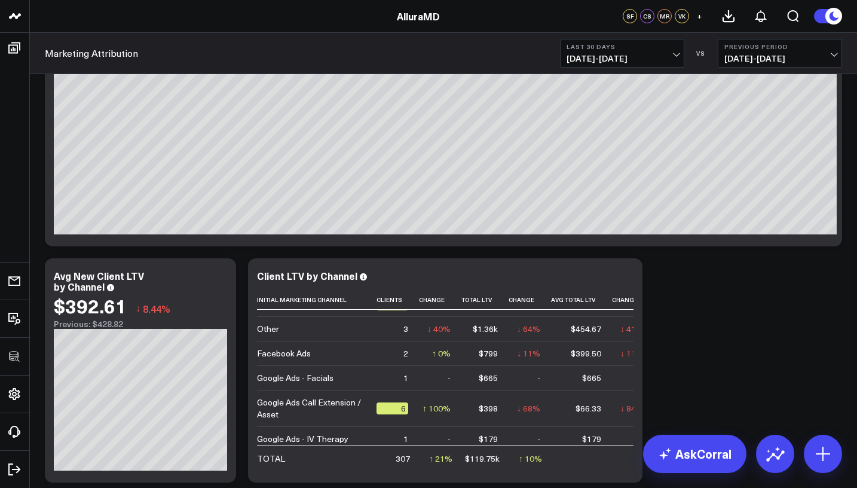
scroll to position [417, 0]
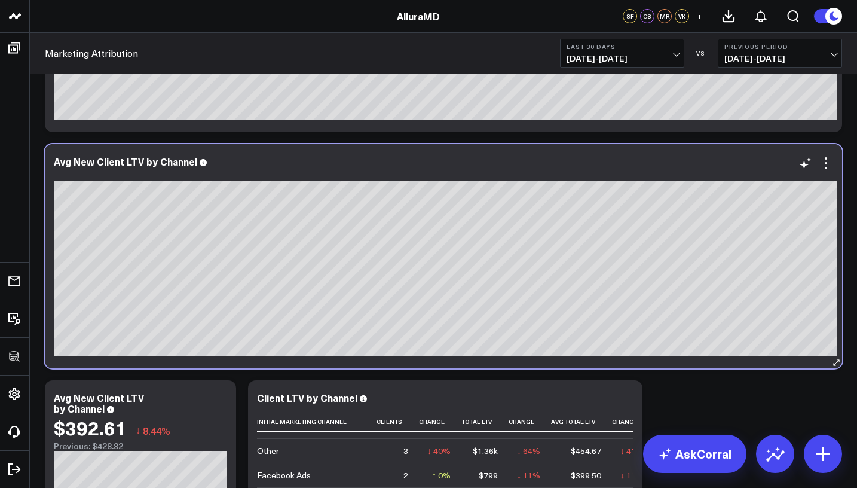
click at [841, 282] on div "Avg New Client LTV by Channel Google Ads Call Extension / Asset" at bounding box center [445, 256] width 801 height 224
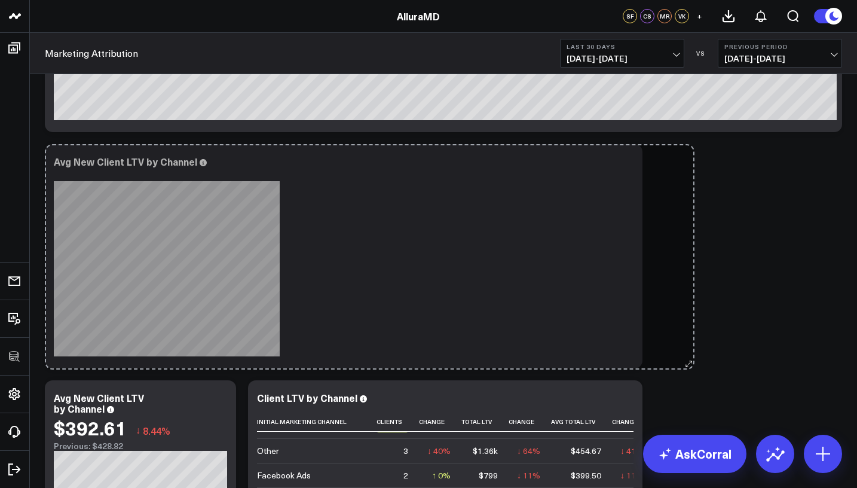
drag, startPoint x: 840, startPoint y: 360, endPoint x: 654, endPoint y: 361, distance: 185.9
click at [654, 361] on div "Modify via AI Copy link to widget Ask support Remove Create linked copy Executi…" at bounding box center [443, 138] width 809 height 945
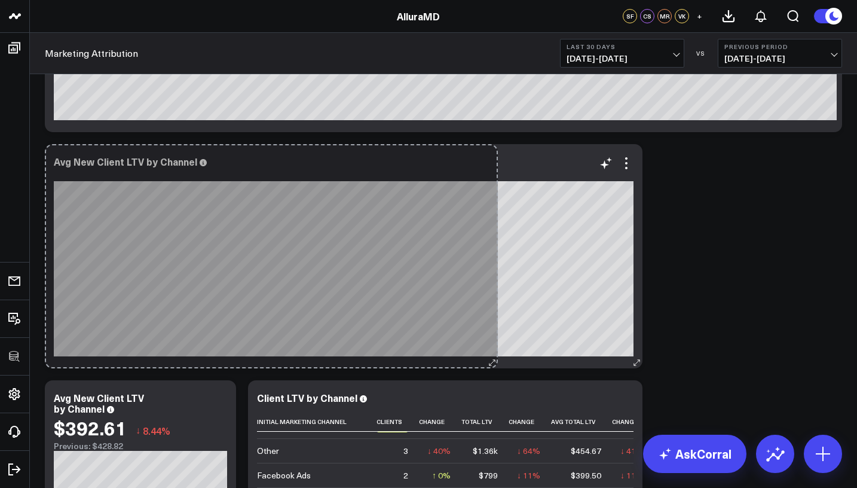
click at [491, 354] on div "Avg New Client LTV by Channel Google Ads Call Extension / Asset So sorry. The q…" at bounding box center [344, 256] width 598 height 224
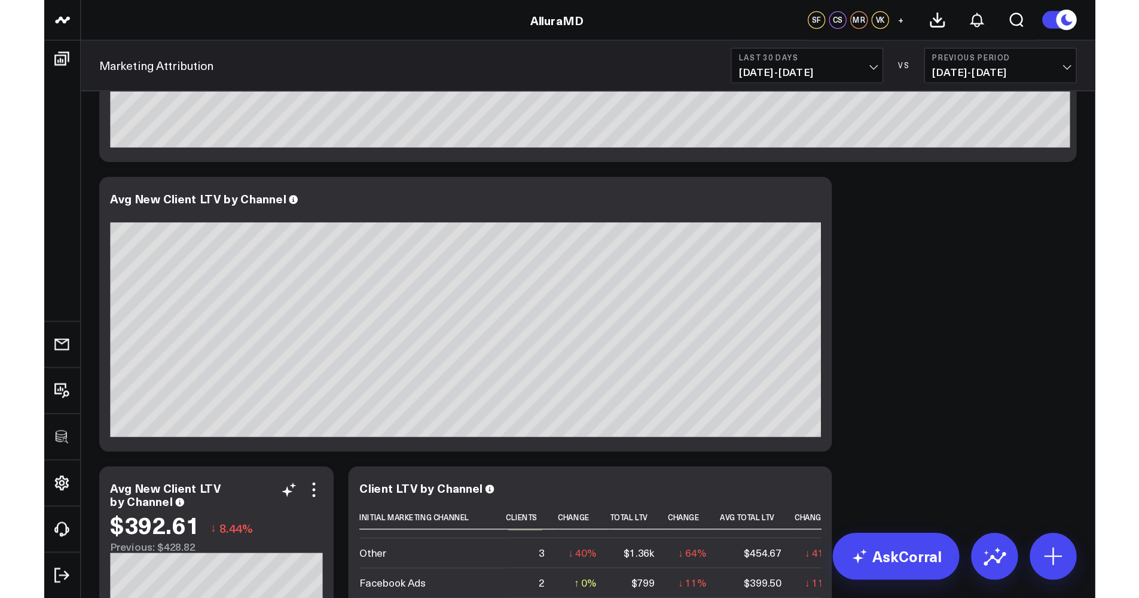
scroll to position [439, 0]
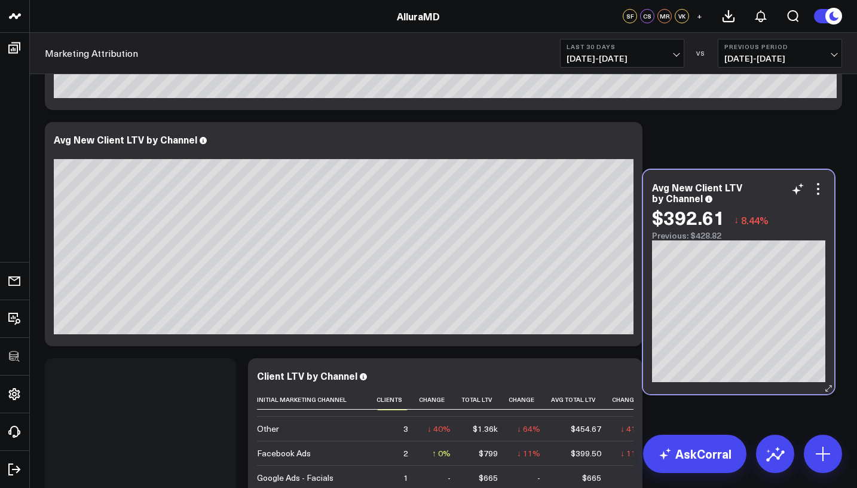
drag, startPoint x: 220, startPoint y: 438, endPoint x: 771, endPoint y: 201, distance: 599.9
click at [771, 206] on div "$392.61 ↓ 8.44% Previous: $428.82" at bounding box center [738, 223] width 173 height 34
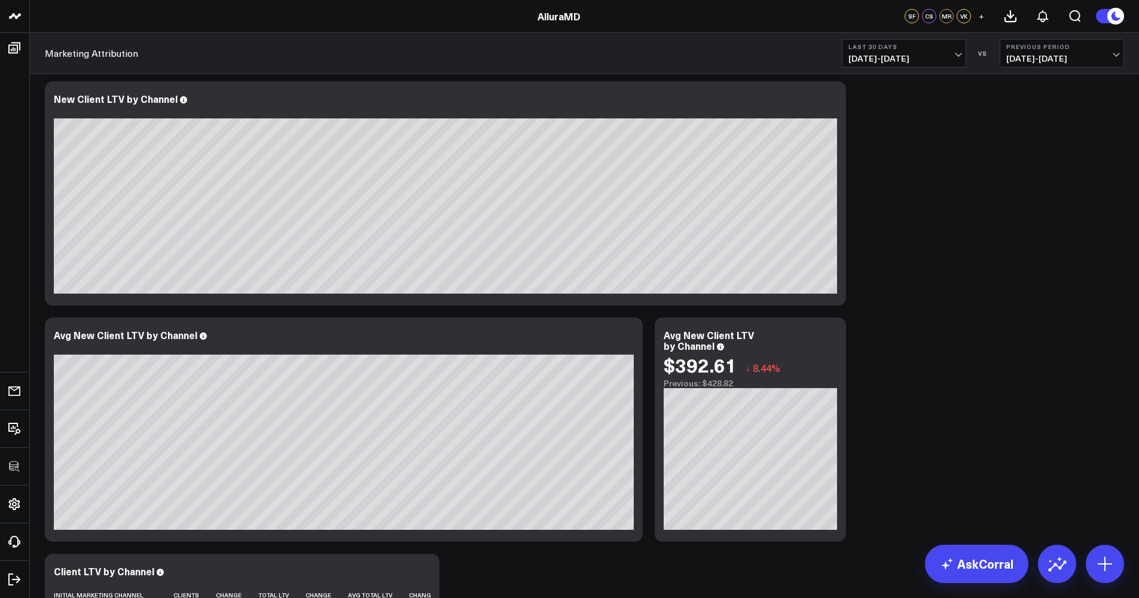
scroll to position [478, 0]
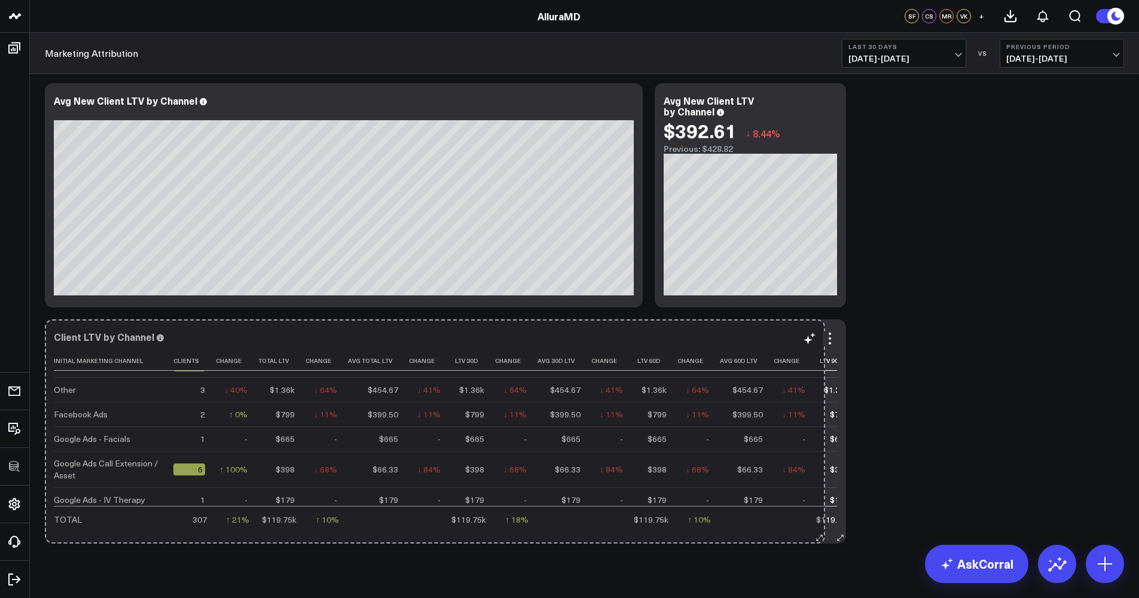
drag, startPoint x: 435, startPoint y: 541, endPoint x: 828, endPoint y: 522, distance: 393.3
click at [828, 487] on div "Client LTV by Channel Initial Marketing Channel Clients Change Total Ltv Change…" at bounding box center [445, 431] width 801 height 224
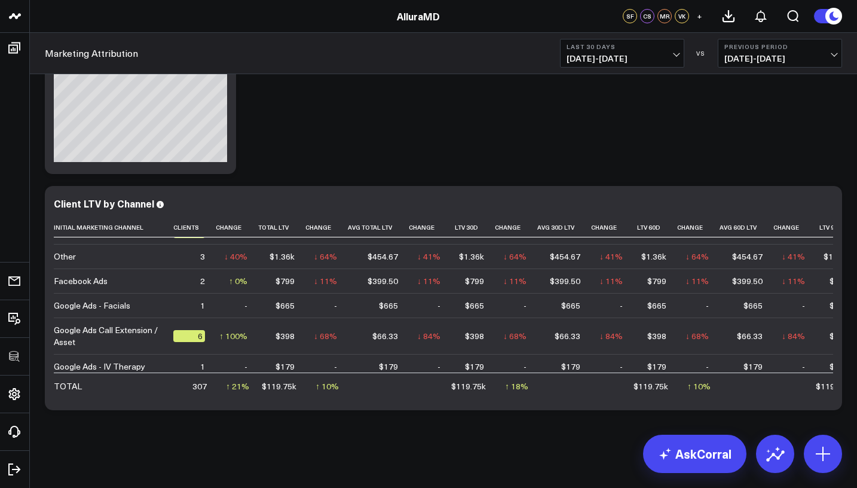
scroll to position [0, 0]
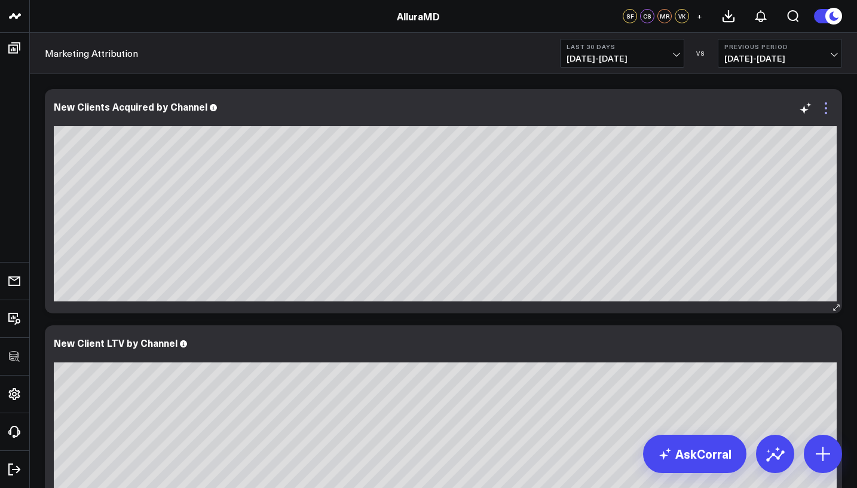
click at [828, 114] on icon at bounding box center [826, 108] width 14 height 14
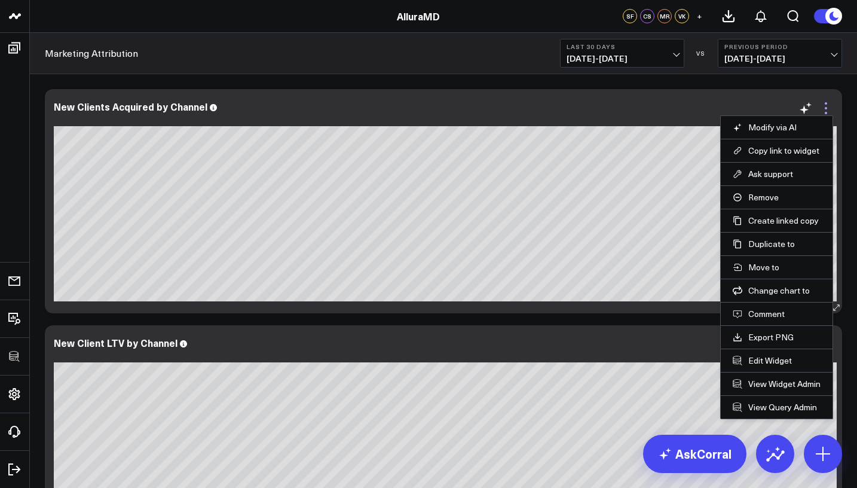
click at [828, 114] on icon at bounding box center [826, 108] width 14 height 14
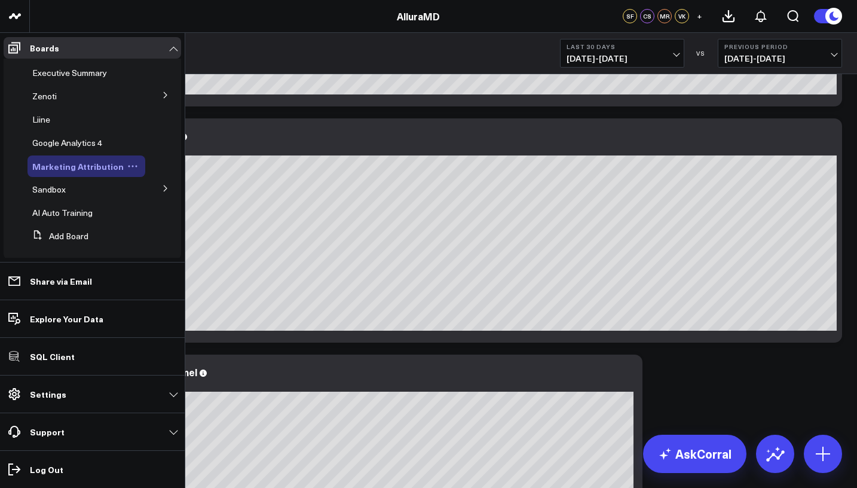
click at [127, 163] on icon at bounding box center [132, 166] width 11 height 11
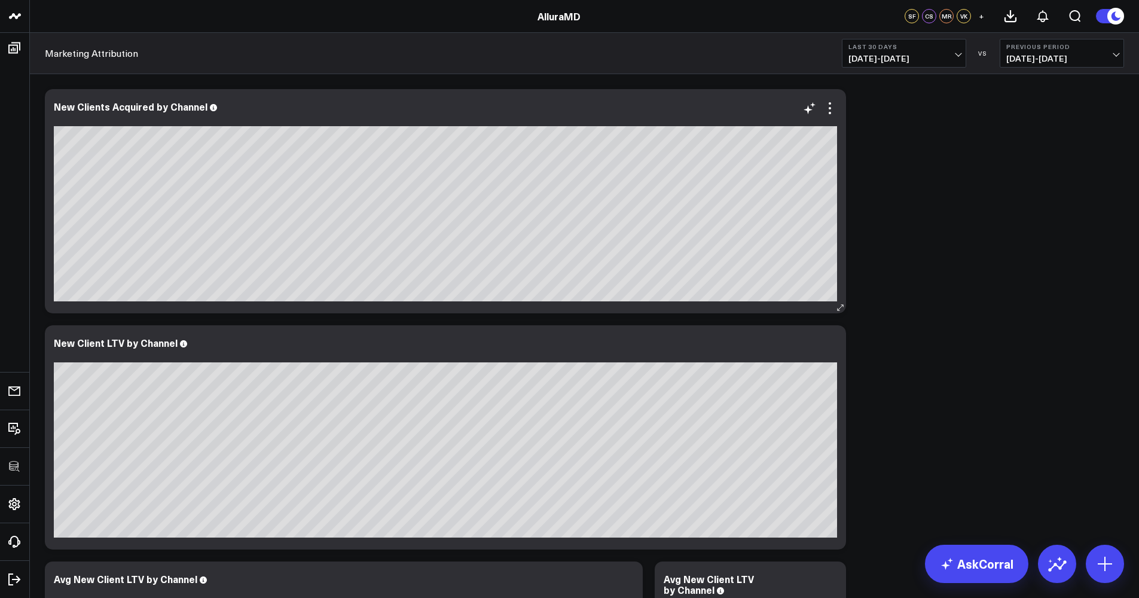
click at [212, 111] on icon at bounding box center [213, 107] width 7 height 7
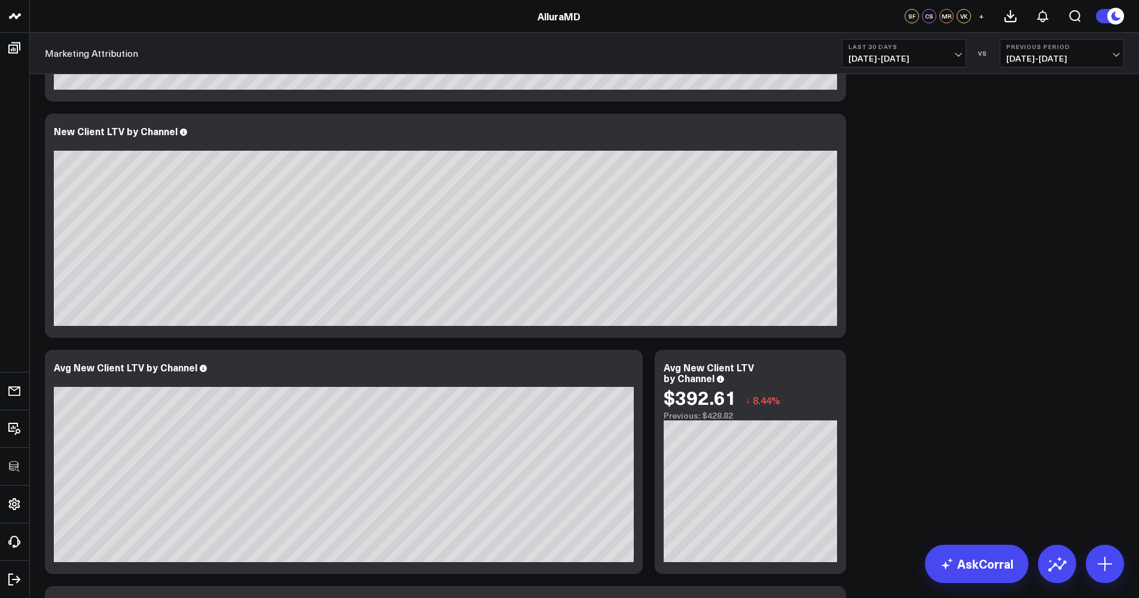
scroll to position [408, 0]
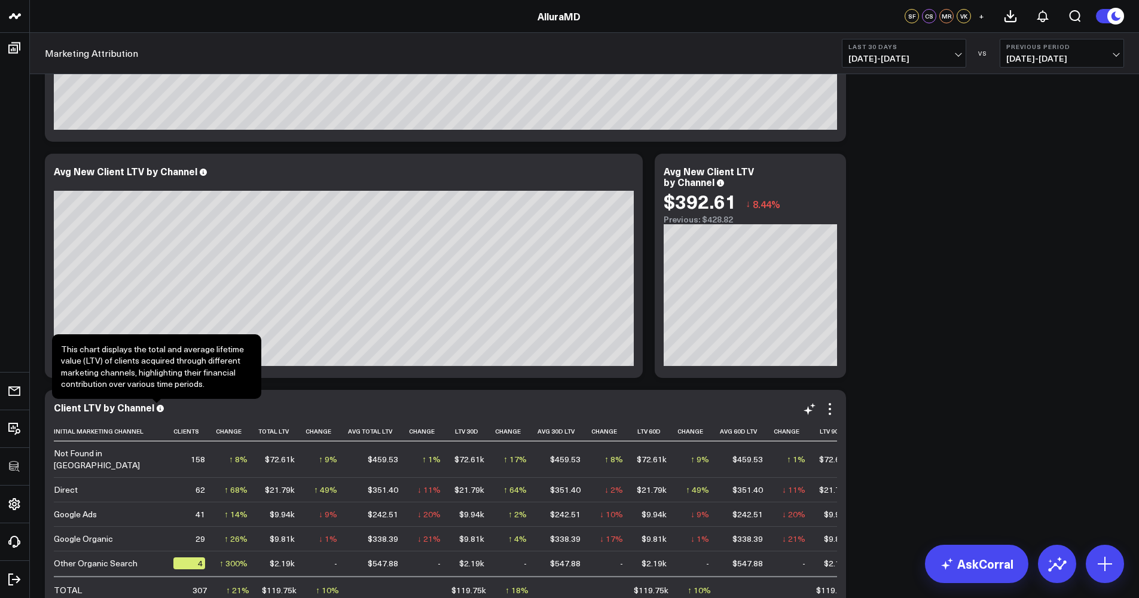
click at [158, 409] on icon at bounding box center [160, 408] width 7 height 7
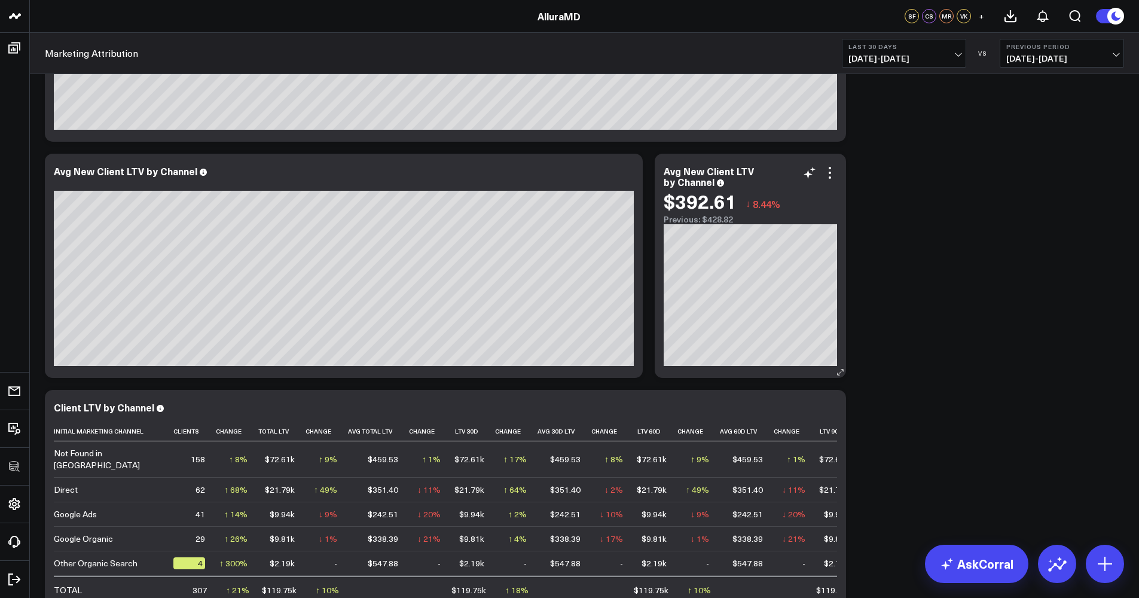
click at [720, 186] on icon at bounding box center [720, 182] width 7 height 7
click at [828, 411] on icon at bounding box center [830, 409] width 14 height 14
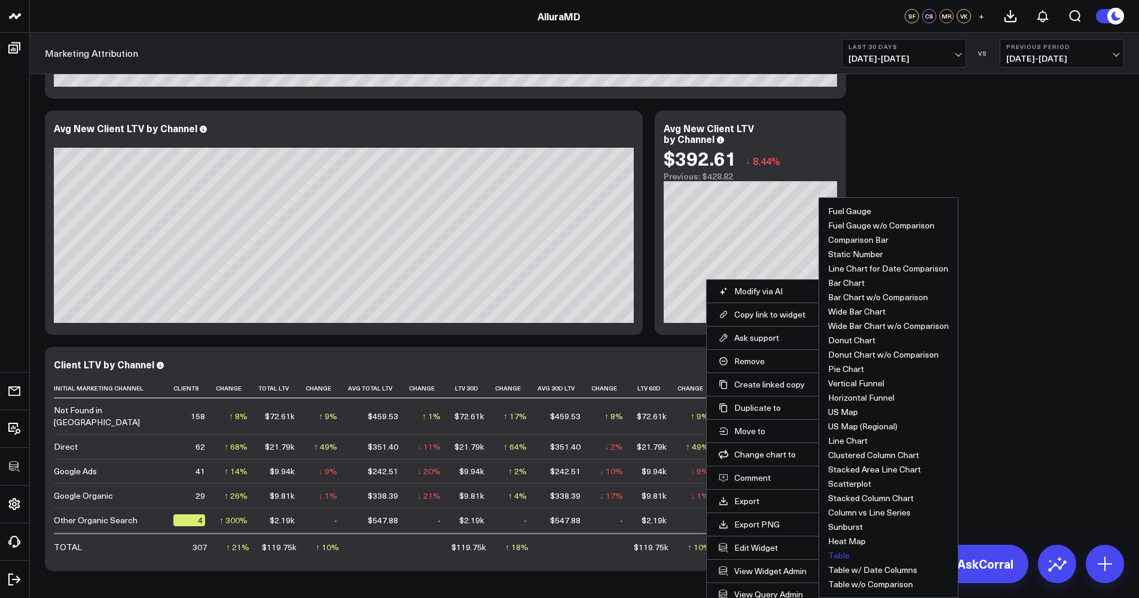
scroll to position [474, 0]
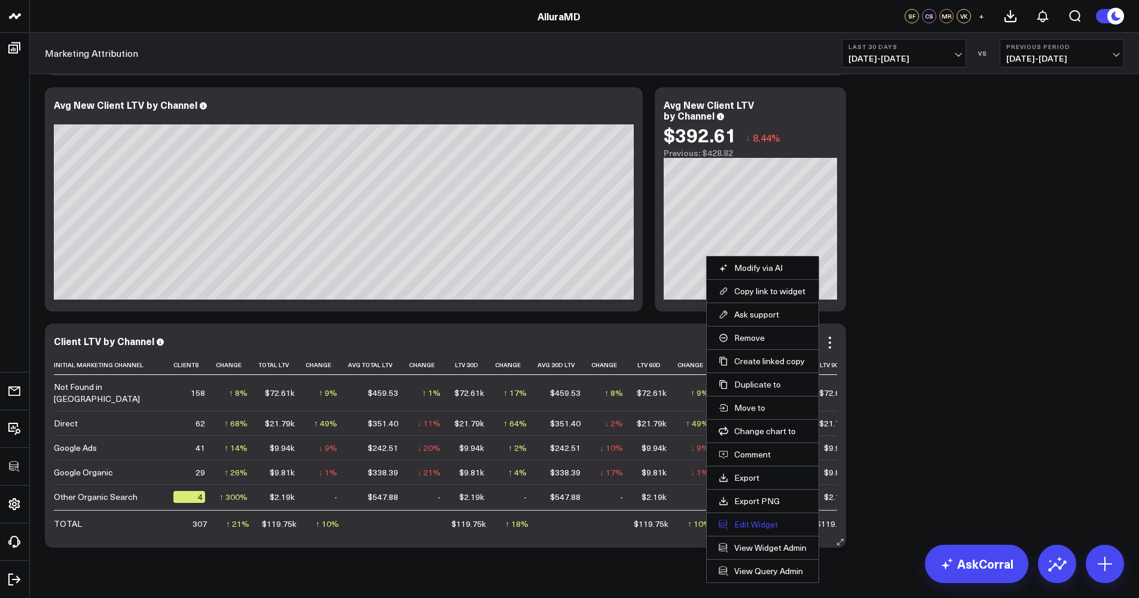
click at [765, 487] on button "Edit Widget" at bounding box center [763, 524] width 88 height 11
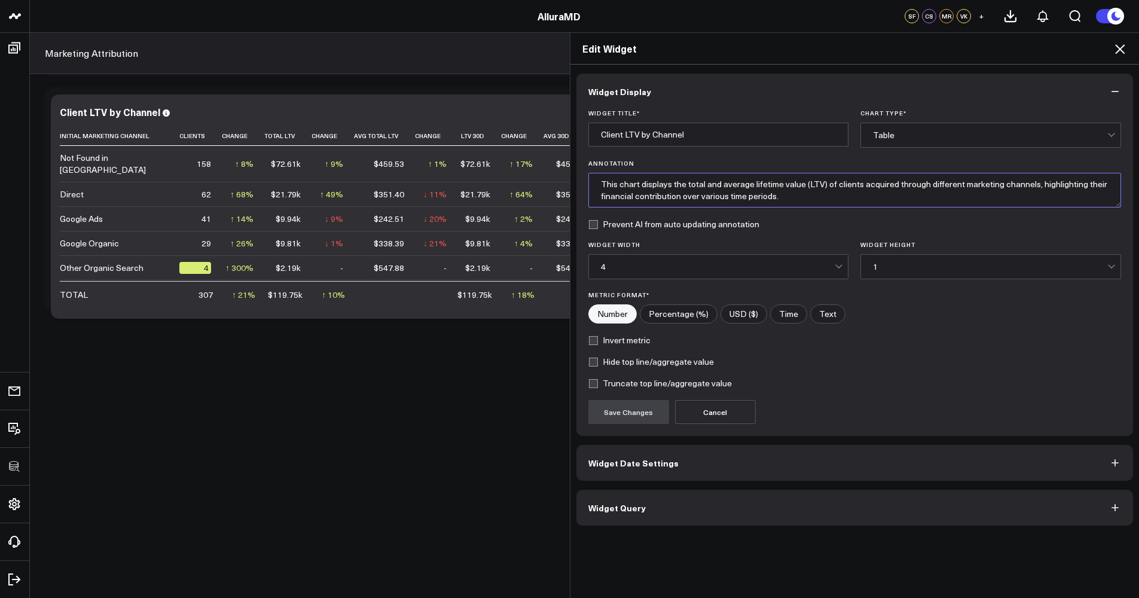
drag, startPoint x: 671, startPoint y: 185, endPoint x: 538, endPoint y: 182, distance: 132.7
click at [539, 182] on div "Edit Widget Widget Display Widget Title * Client LTV by Channel Chart Type * Ta…" at bounding box center [569, 315] width 1139 height 566
click at [857, 185] on textarea "The total and average lifetime value (LTV) of clients acquired through differen…" at bounding box center [854, 190] width 533 height 35
drag, startPoint x: 952, startPoint y: 198, endPoint x: 966, endPoint y: 184, distance: 19.5
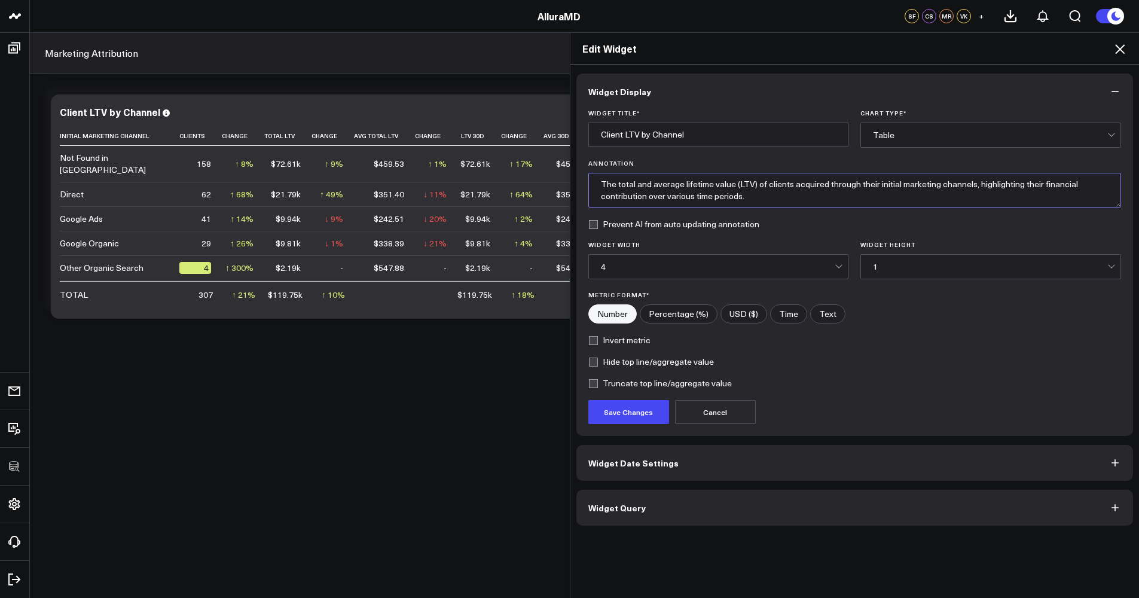
click at [857, 184] on textarea "The total and average lifetime value (LTV) of clients acquired through their in…" at bounding box center [854, 190] width 533 height 35
type textarea "The total and average lifetime value (LTV) of clients acquired through their in…"
click at [636, 407] on button "Save Changes" at bounding box center [628, 412] width 81 height 24
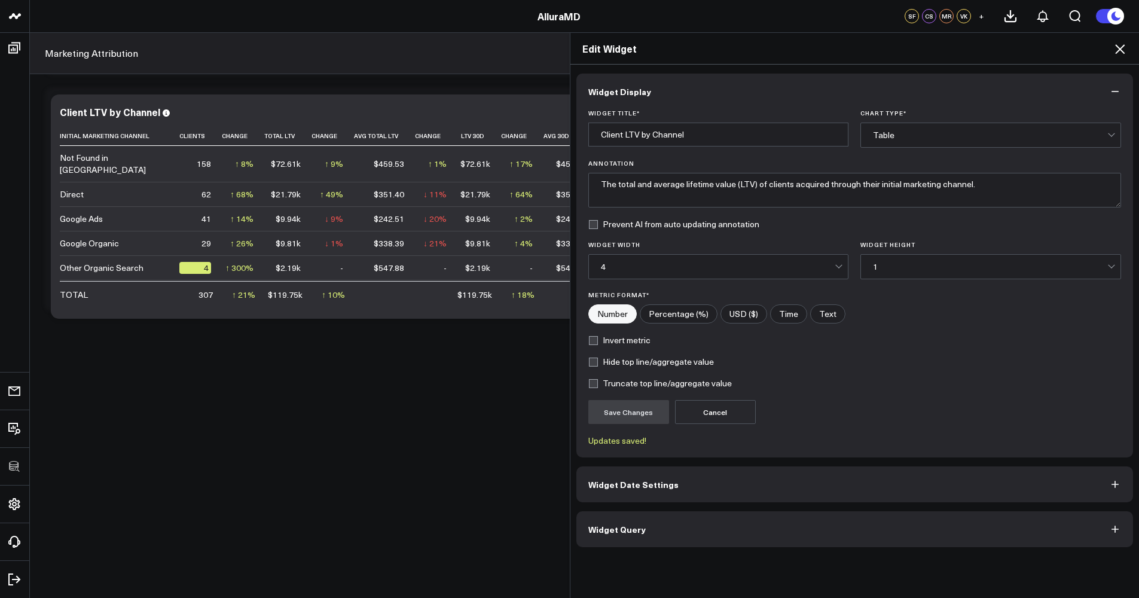
click at [857, 53] on icon at bounding box center [1120, 49] width 14 height 14
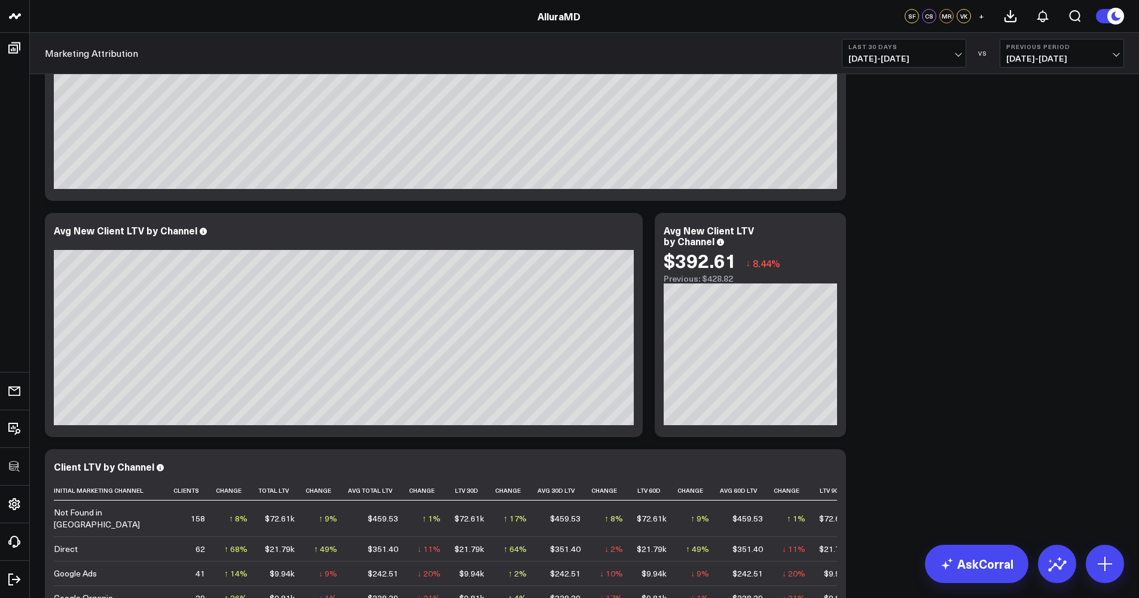
scroll to position [328, 0]
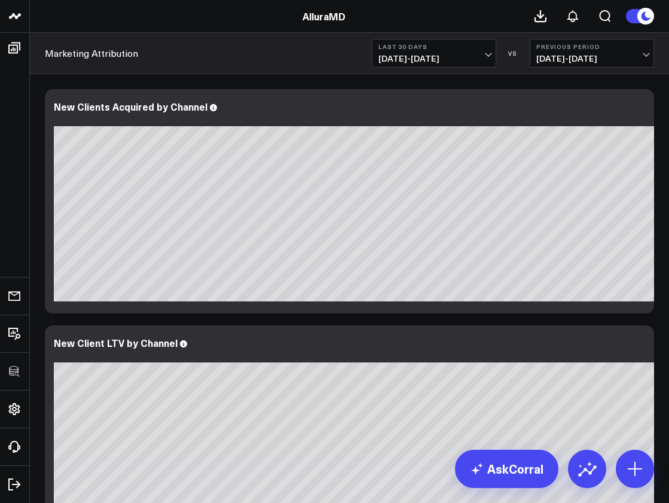
click at [442, 0] on header "3725 Test 829 Studios Accenture Activant Capital Agriculture & Farming Demo All…" at bounding box center [334, 16] width 669 height 33
